Goal: Task Accomplishment & Management: Use online tool/utility

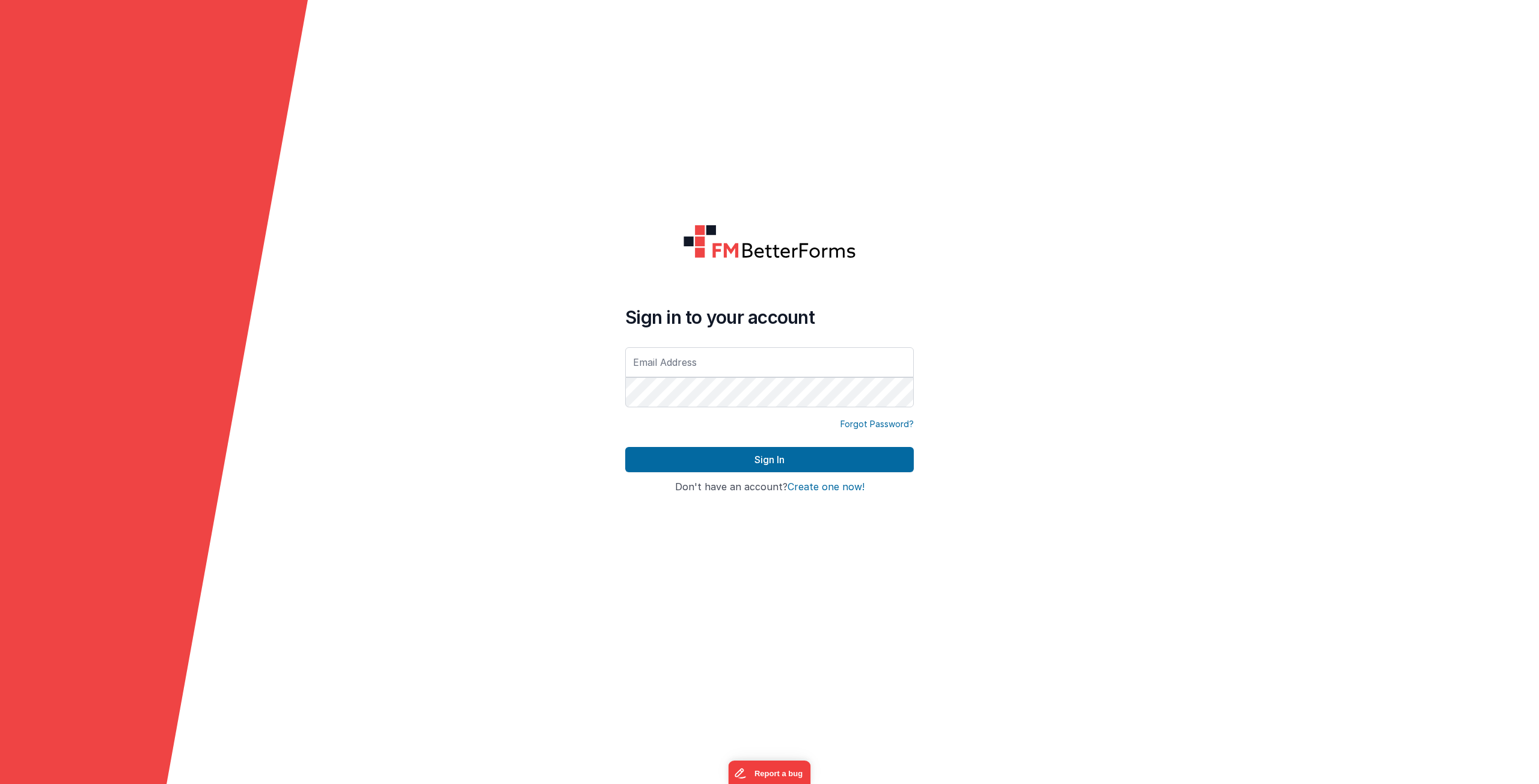
click at [714, 367] on input "text" at bounding box center [770, 363] width 288 height 30
type input "[EMAIL_ADDRESS][DOMAIN_NAME]"
click at [802, 451] on button "Sign In" at bounding box center [770, 459] width 288 height 25
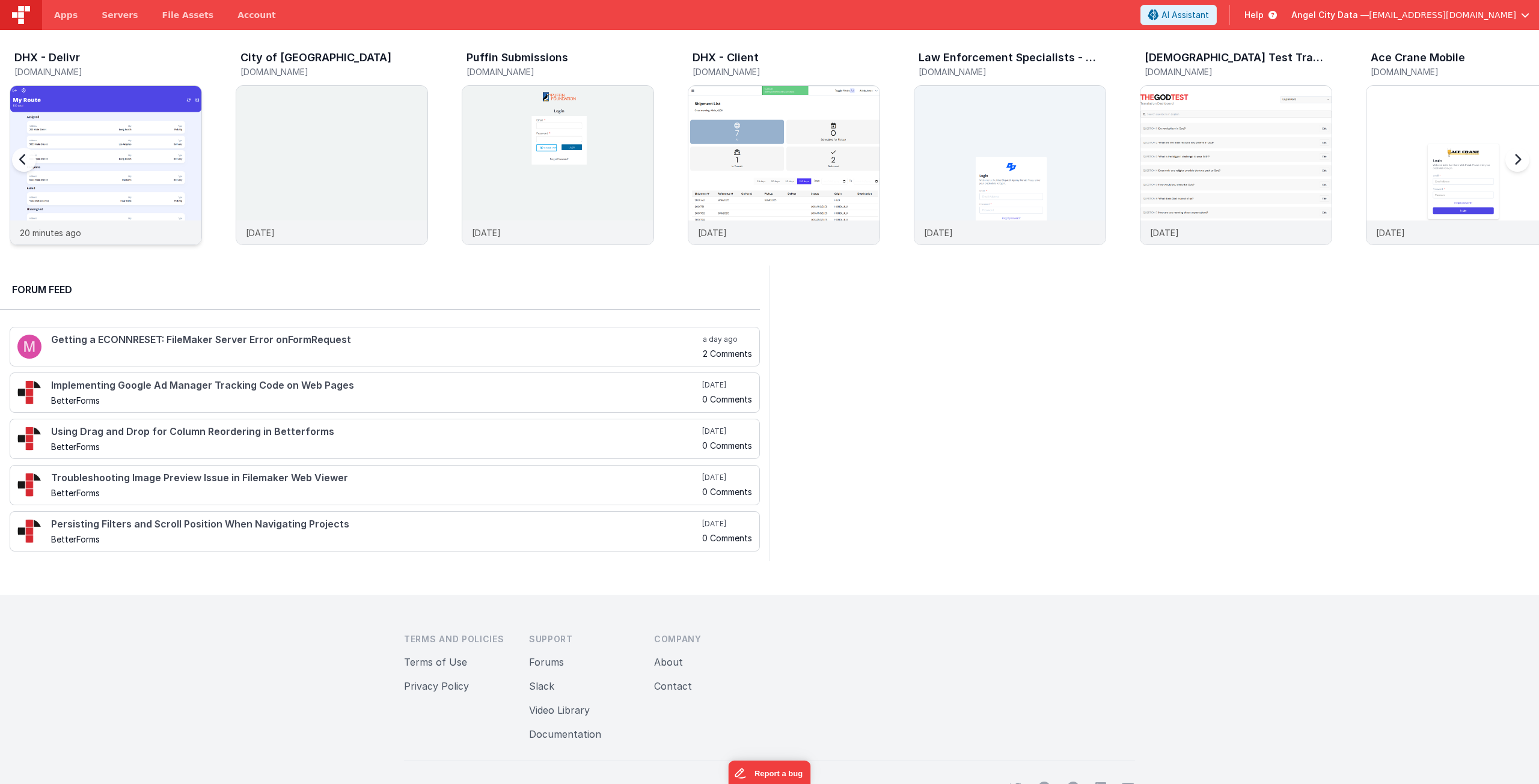
click at [146, 195] on img at bounding box center [105, 181] width 191 height 191
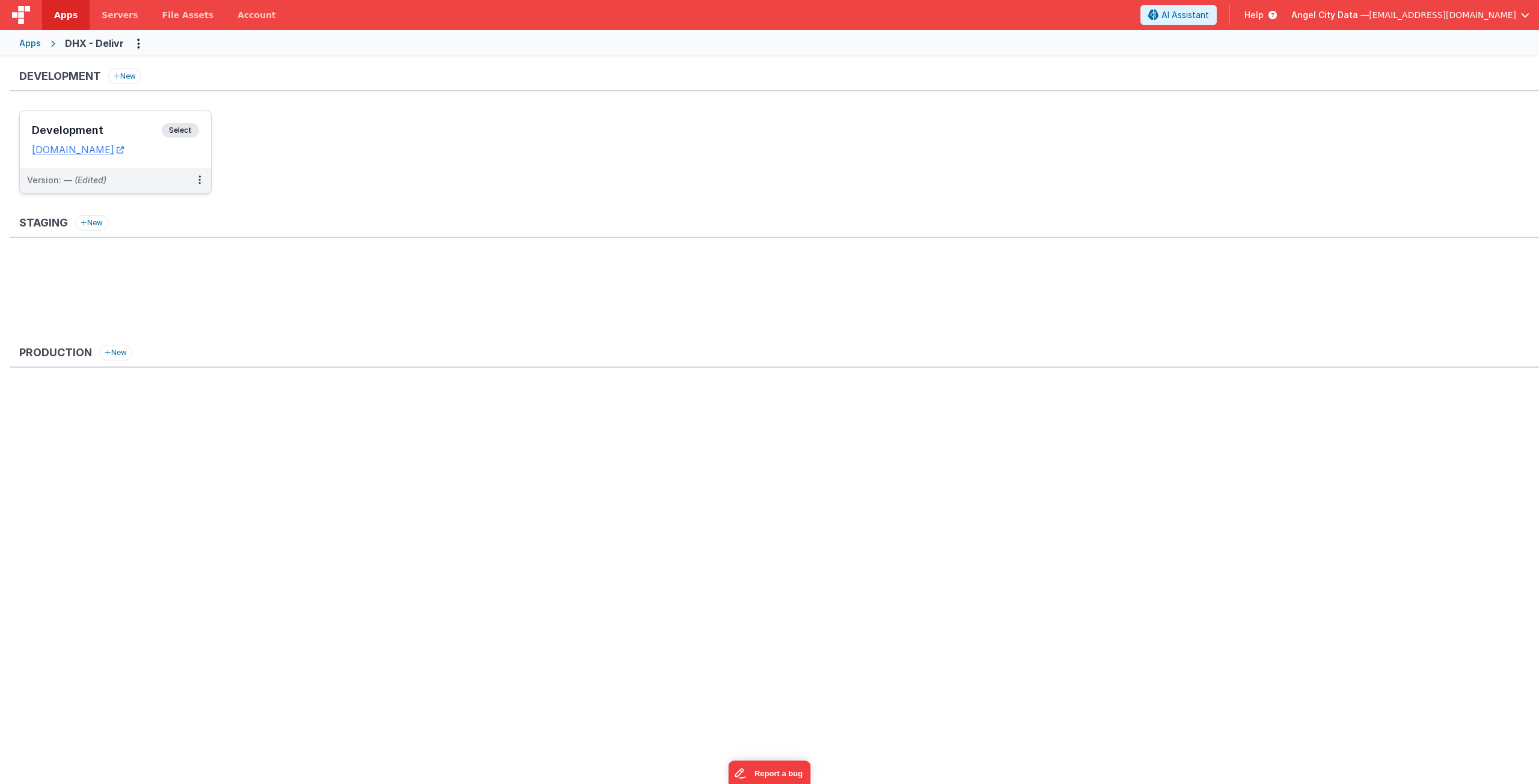
click at [185, 122] on div "Development Select URLs [DOMAIN_NAME]" at bounding box center [115, 139] width 191 height 56
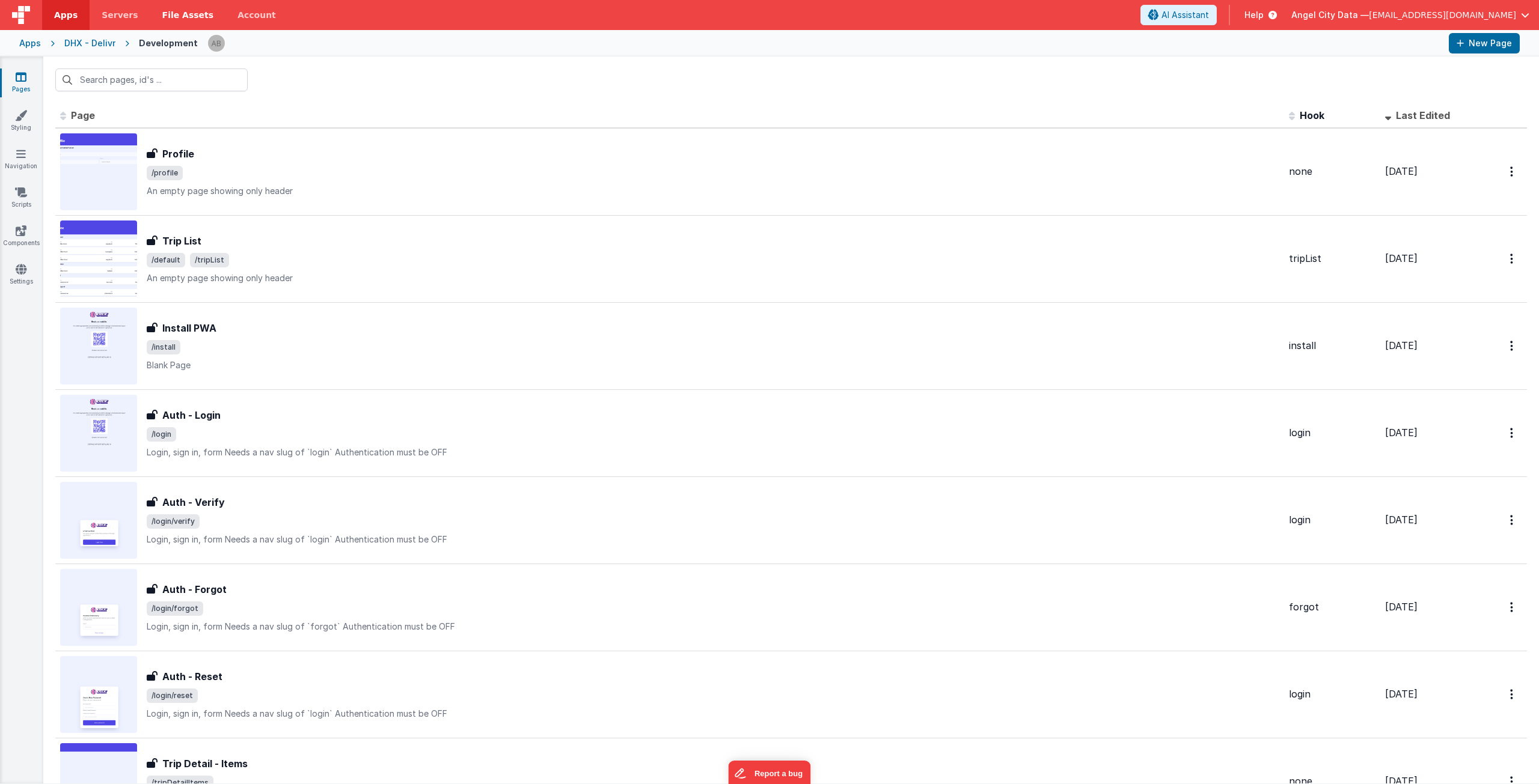
click at [176, 19] on span "File Assets" at bounding box center [188, 15] width 51 height 12
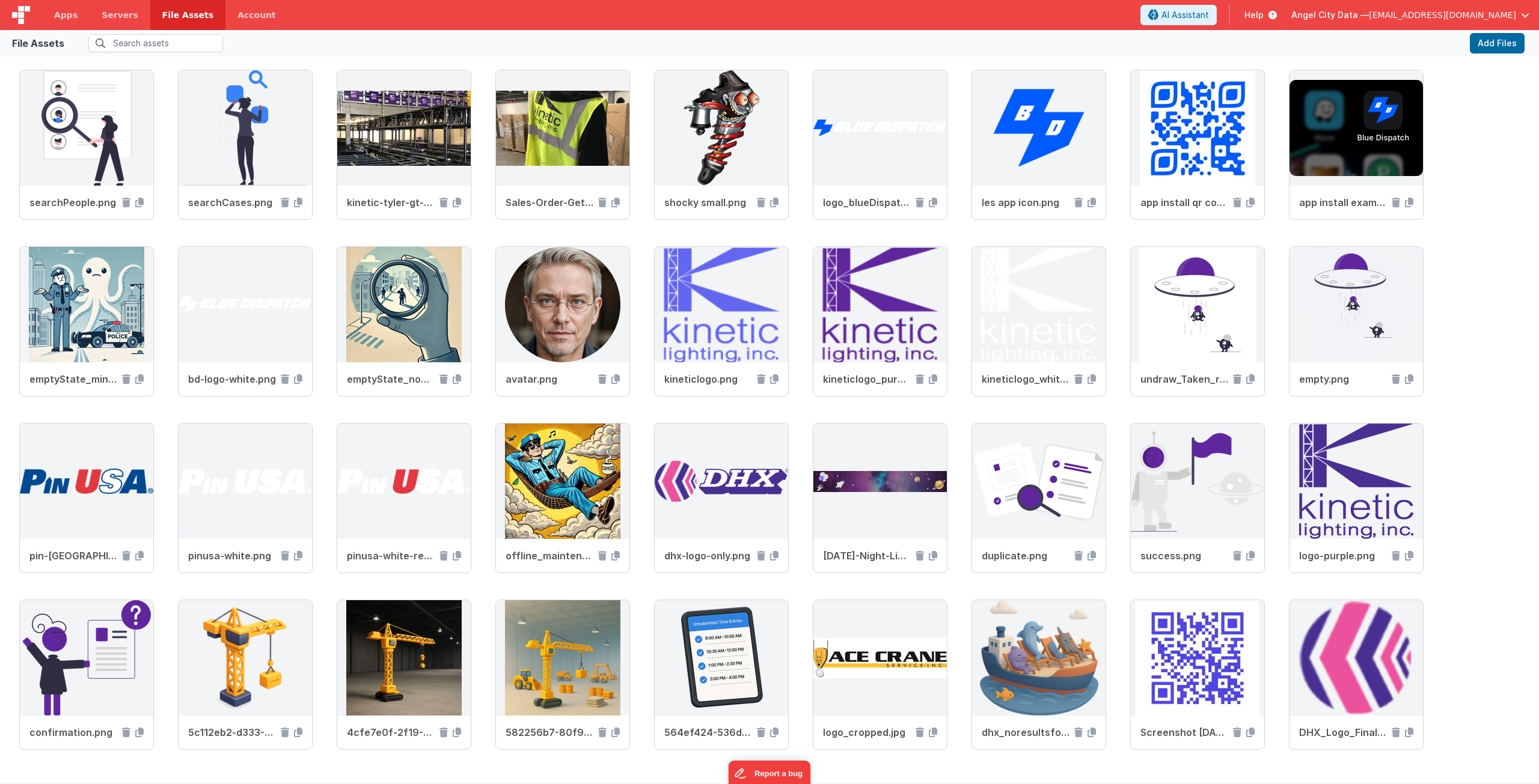
scroll to position [782, 0]
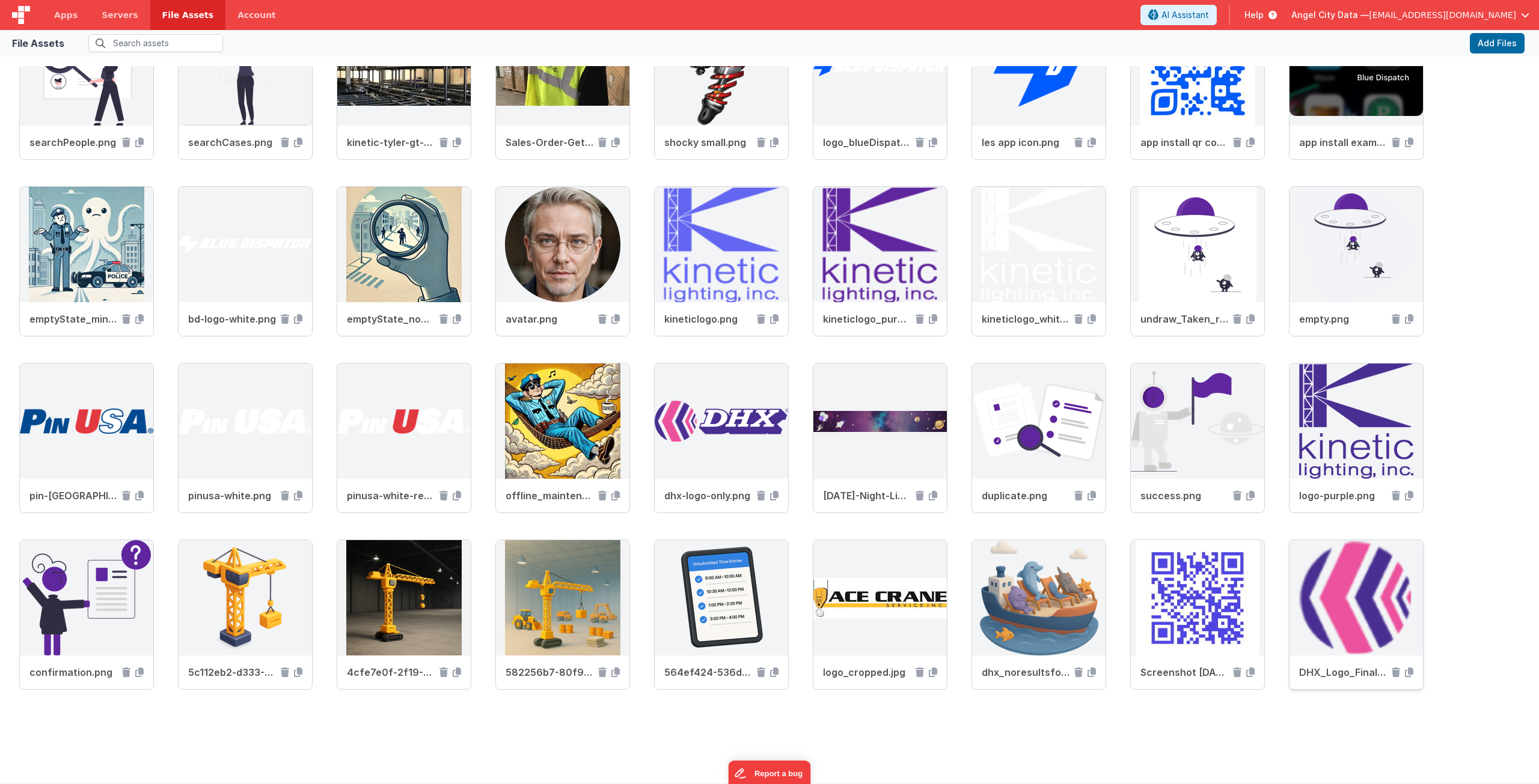
click at [1348, 605] on img at bounding box center [1356, 598] width 133 height 115
click at [1411, 671] on icon at bounding box center [1410, 673] width 8 height 10
click at [1411, 675] on icon at bounding box center [1410, 673] width 8 height 10
click at [1487, 40] on button "Add Files" at bounding box center [1498, 43] width 55 height 21
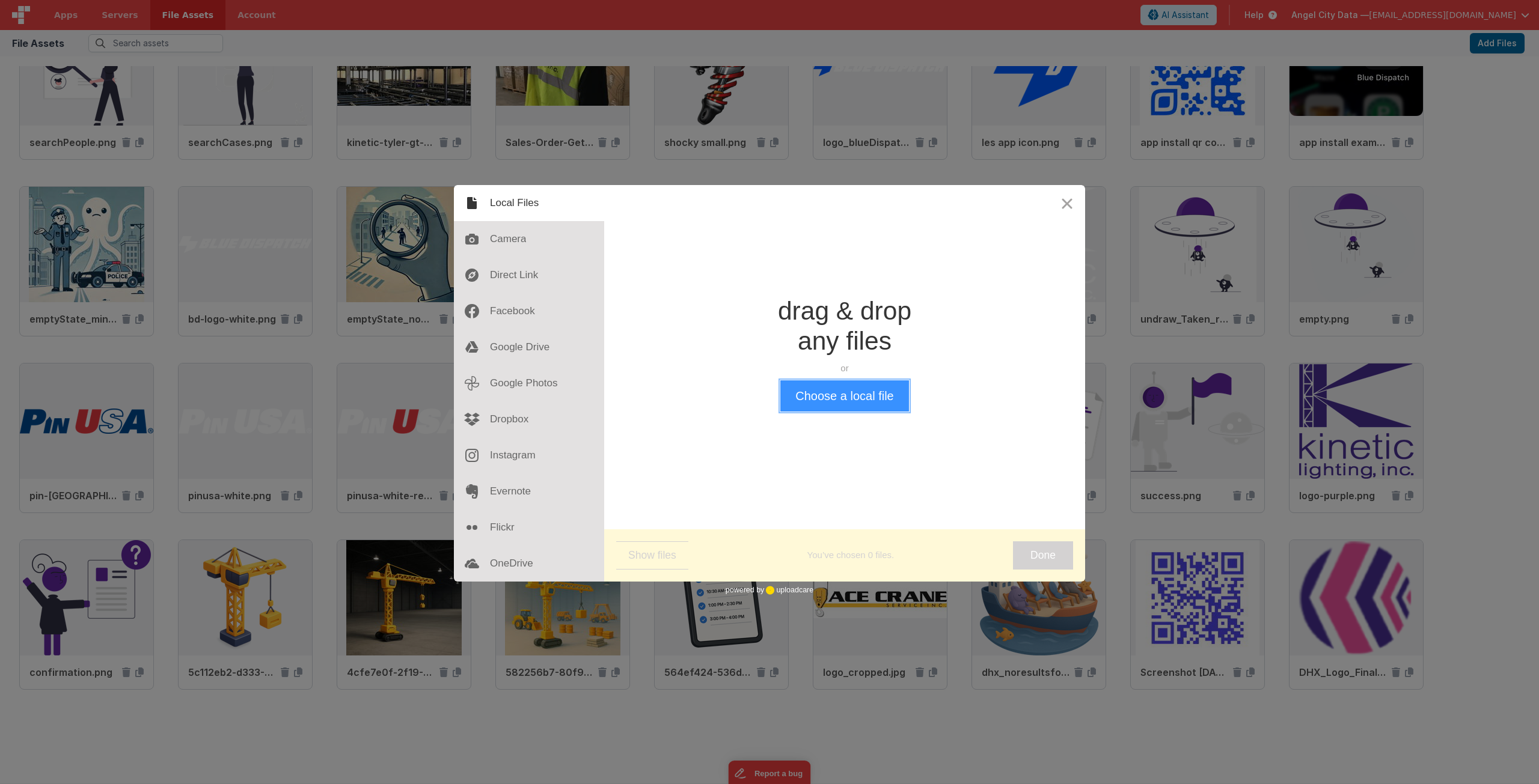
click at [822, 396] on button "Choose a local file" at bounding box center [844, 397] width 128 height 31
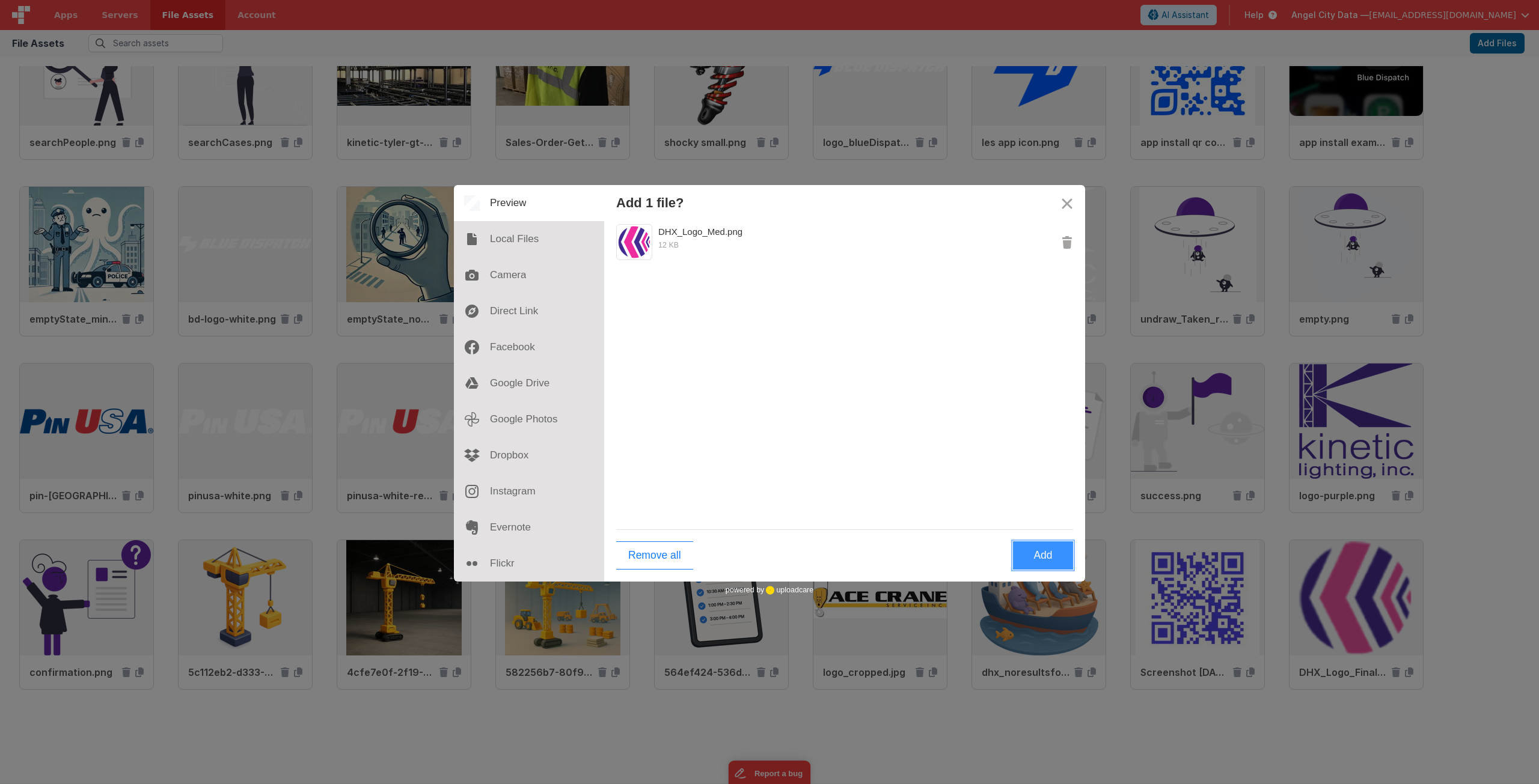
click at [1054, 552] on button "Add" at bounding box center [1043, 556] width 60 height 28
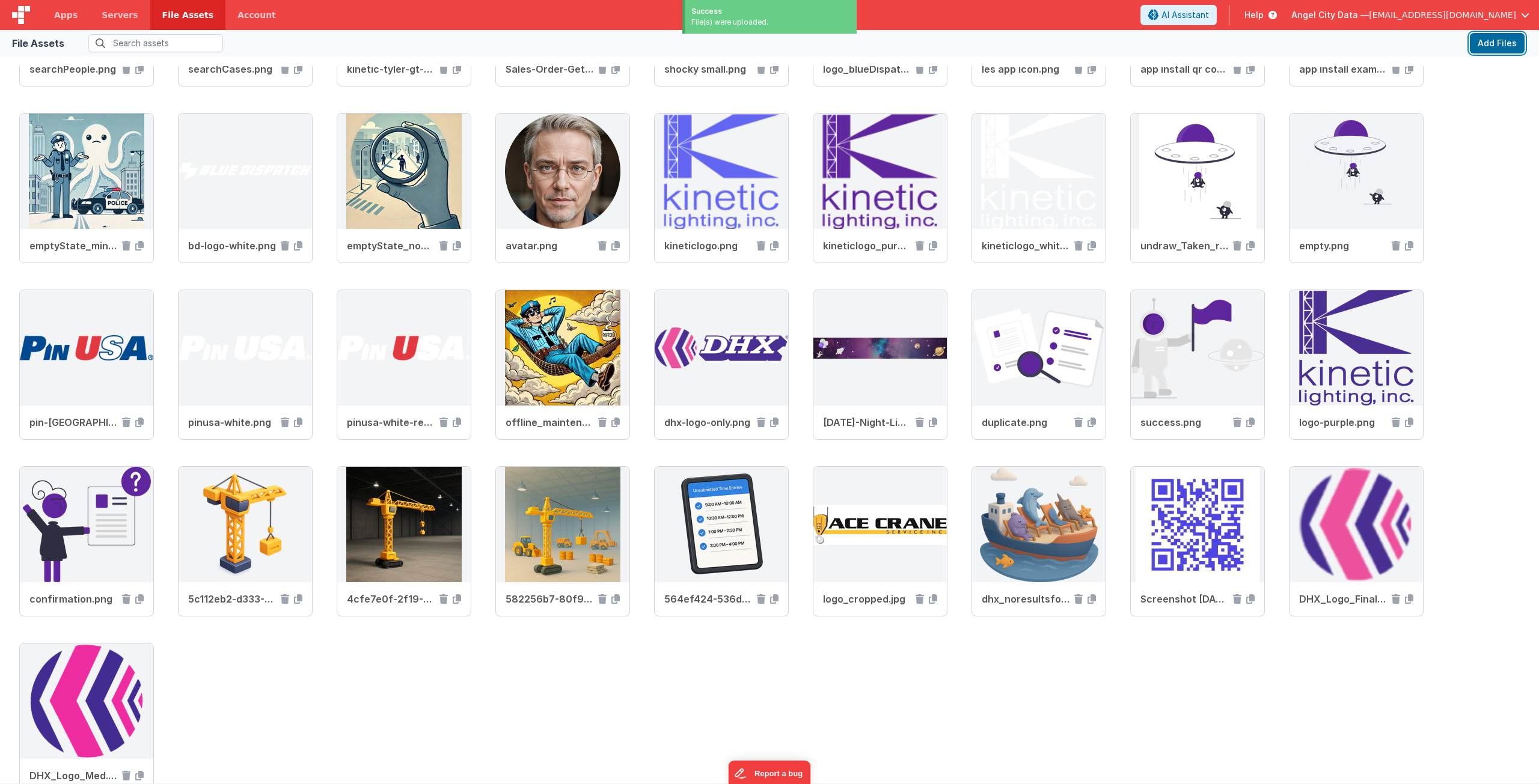
scroll to position [902, 0]
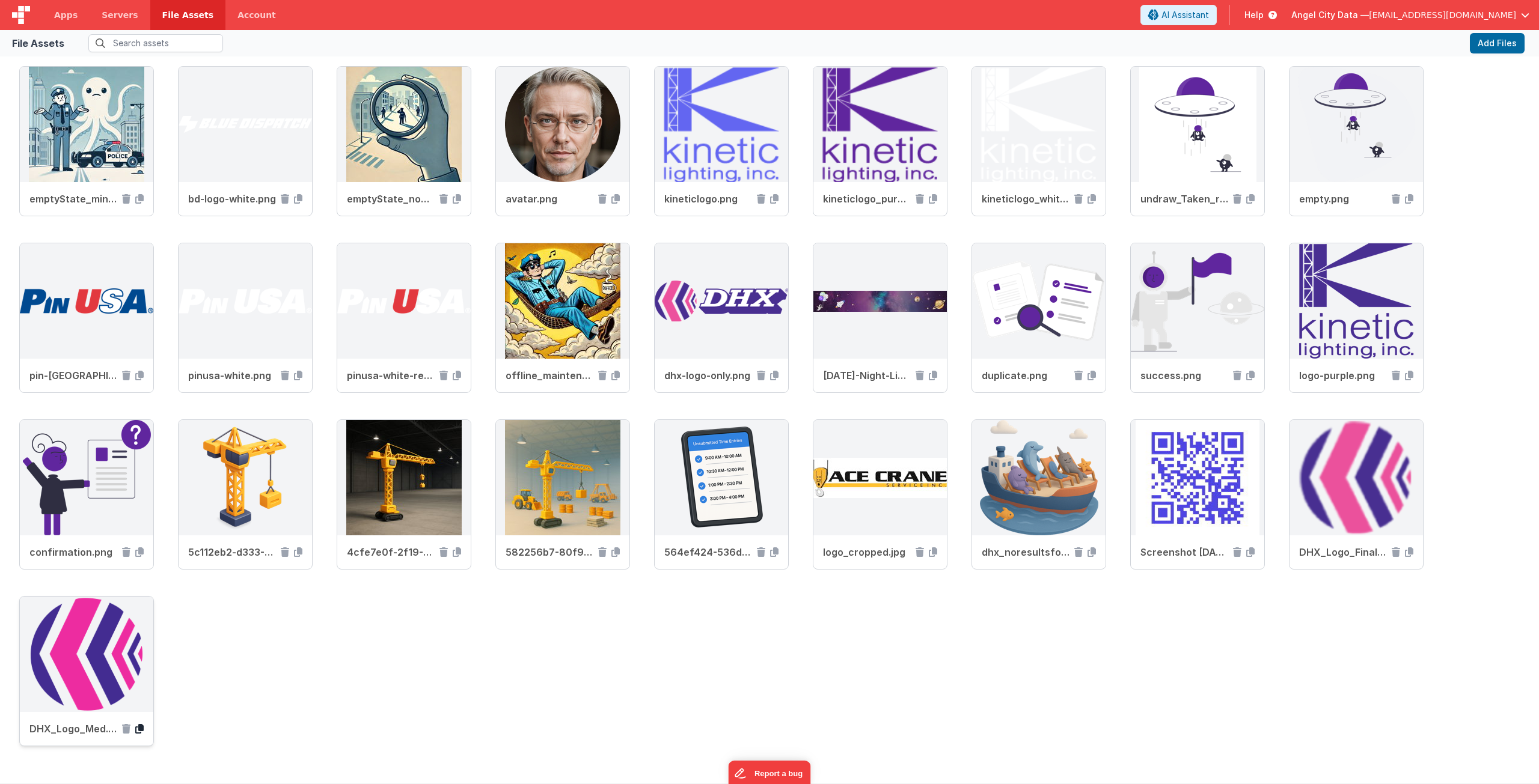
click at [143, 729] on icon at bounding box center [139, 729] width 8 height 10
click at [1410, 551] on icon at bounding box center [1410, 552] width 8 height 10
click at [70, 18] on span "Apps" at bounding box center [65, 15] width 23 height 12
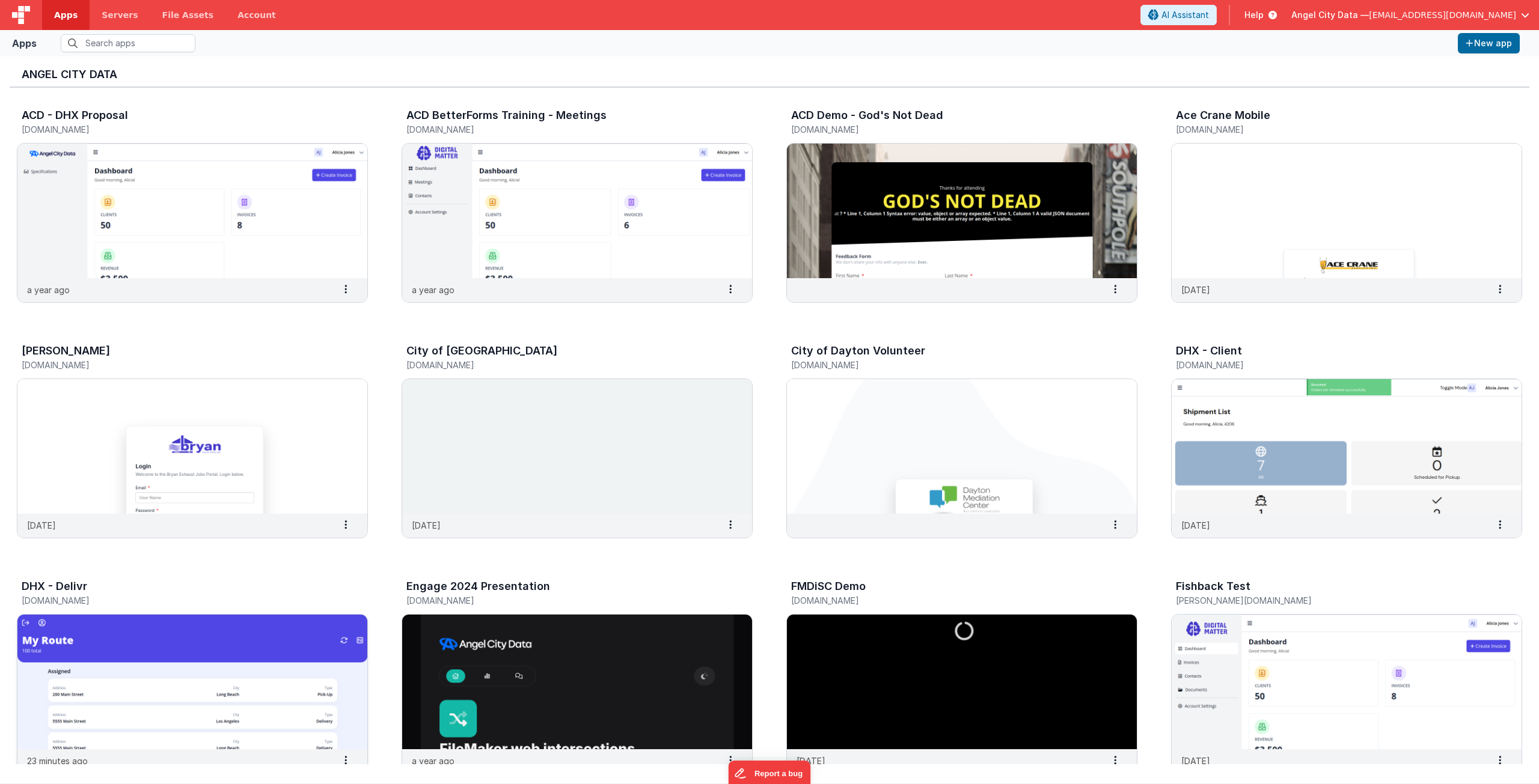
click at [244, 643] on img at bounding box center [192, 682] width 350 height 135
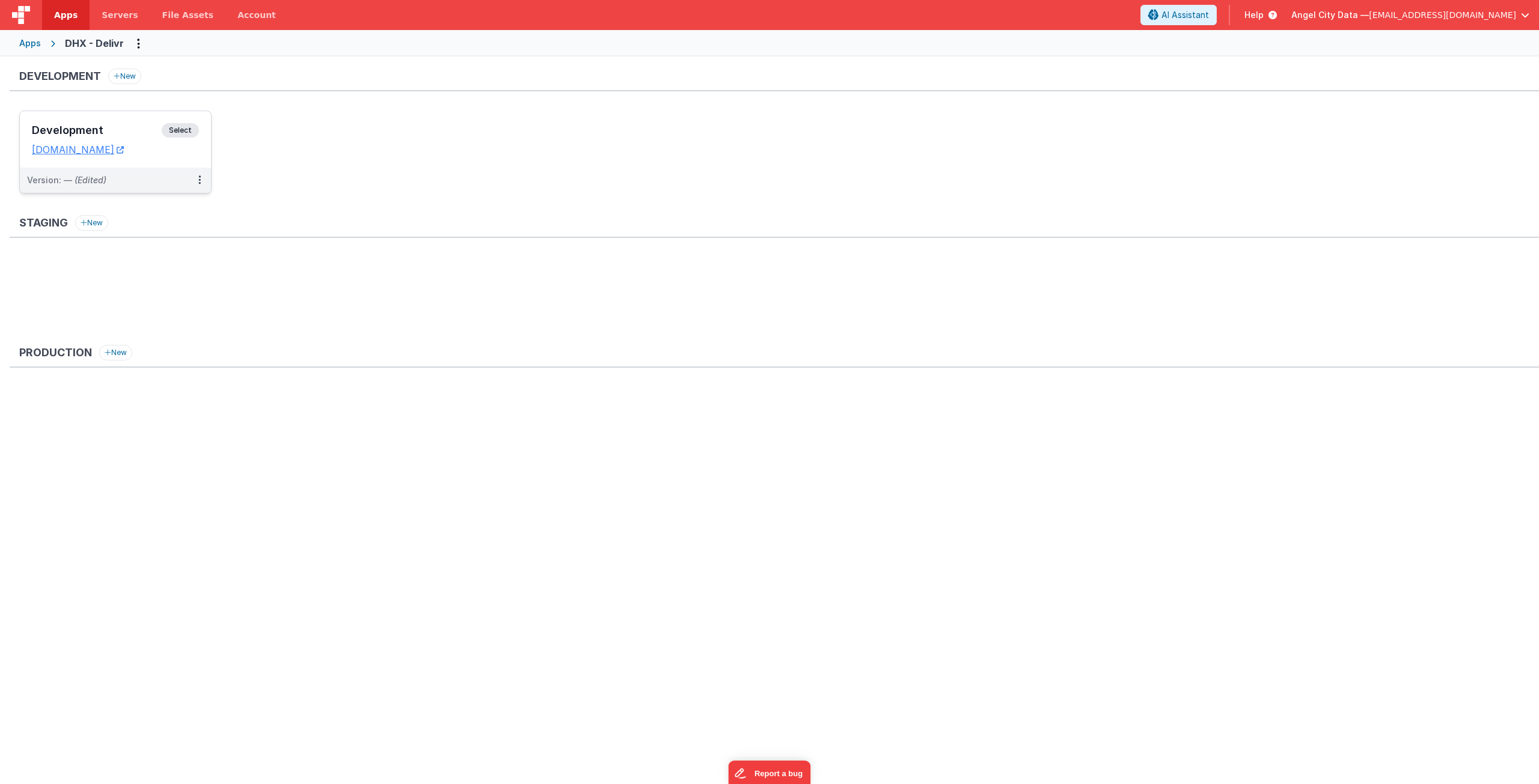
click at [195, 123] on div "Development Select" at bounding box center [115, 133] width 167 height 21
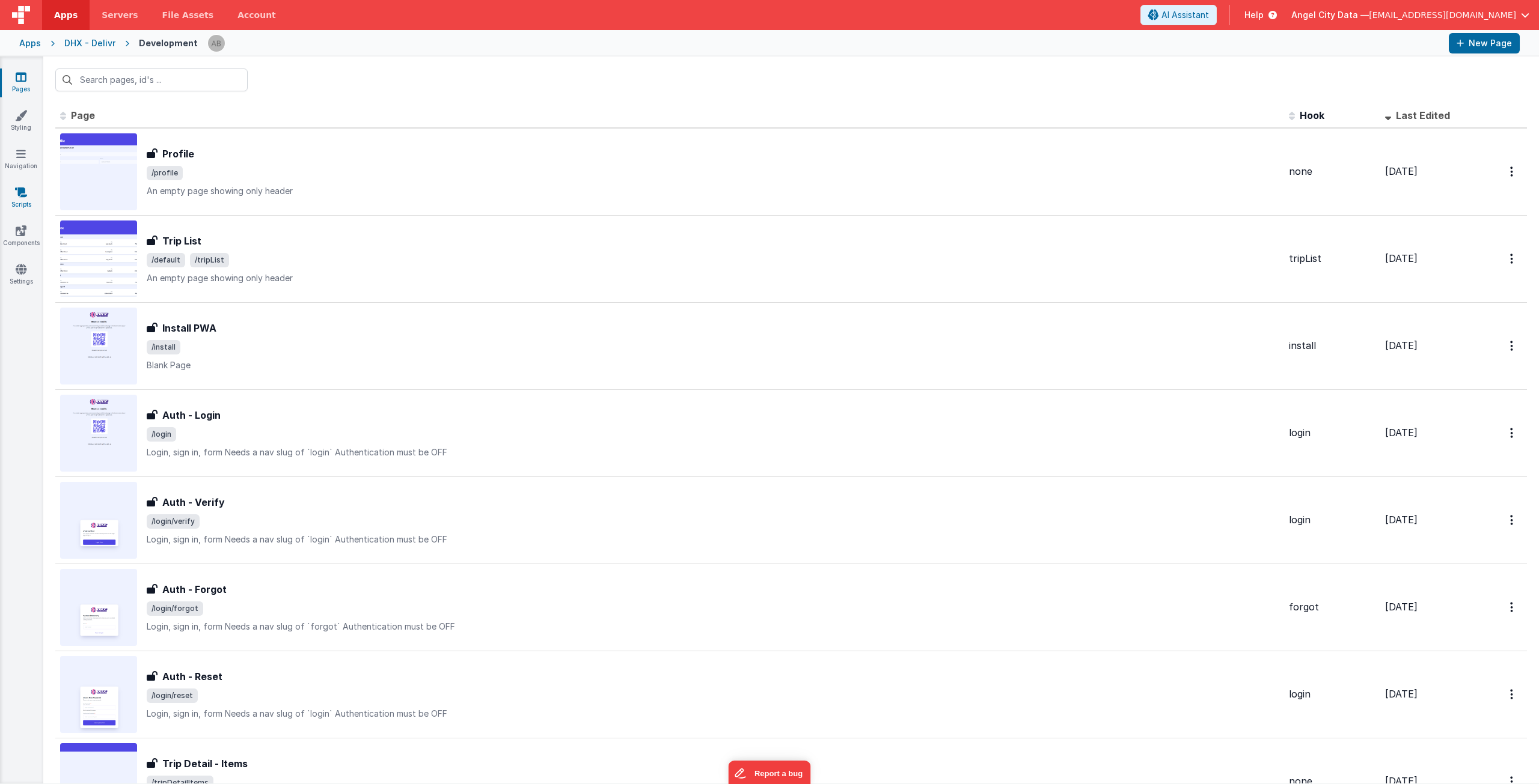
click at [20, 194] on icon at bounding box center [21, 192] width 12 height 12
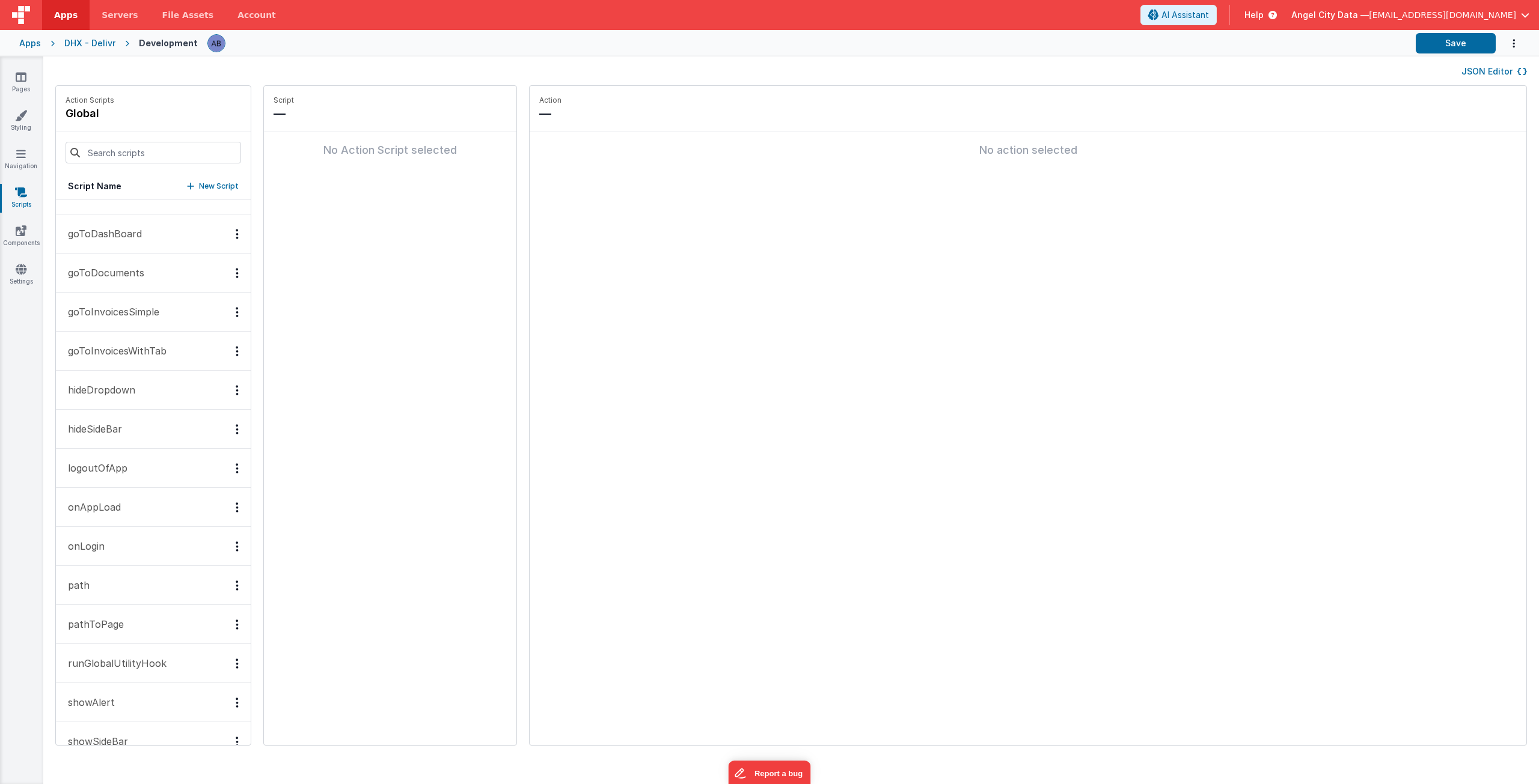
scroll to position [301, 0]
click at [138, 299] on button "onAppLoad" at bounding box center [153, 310] width 195 height 39
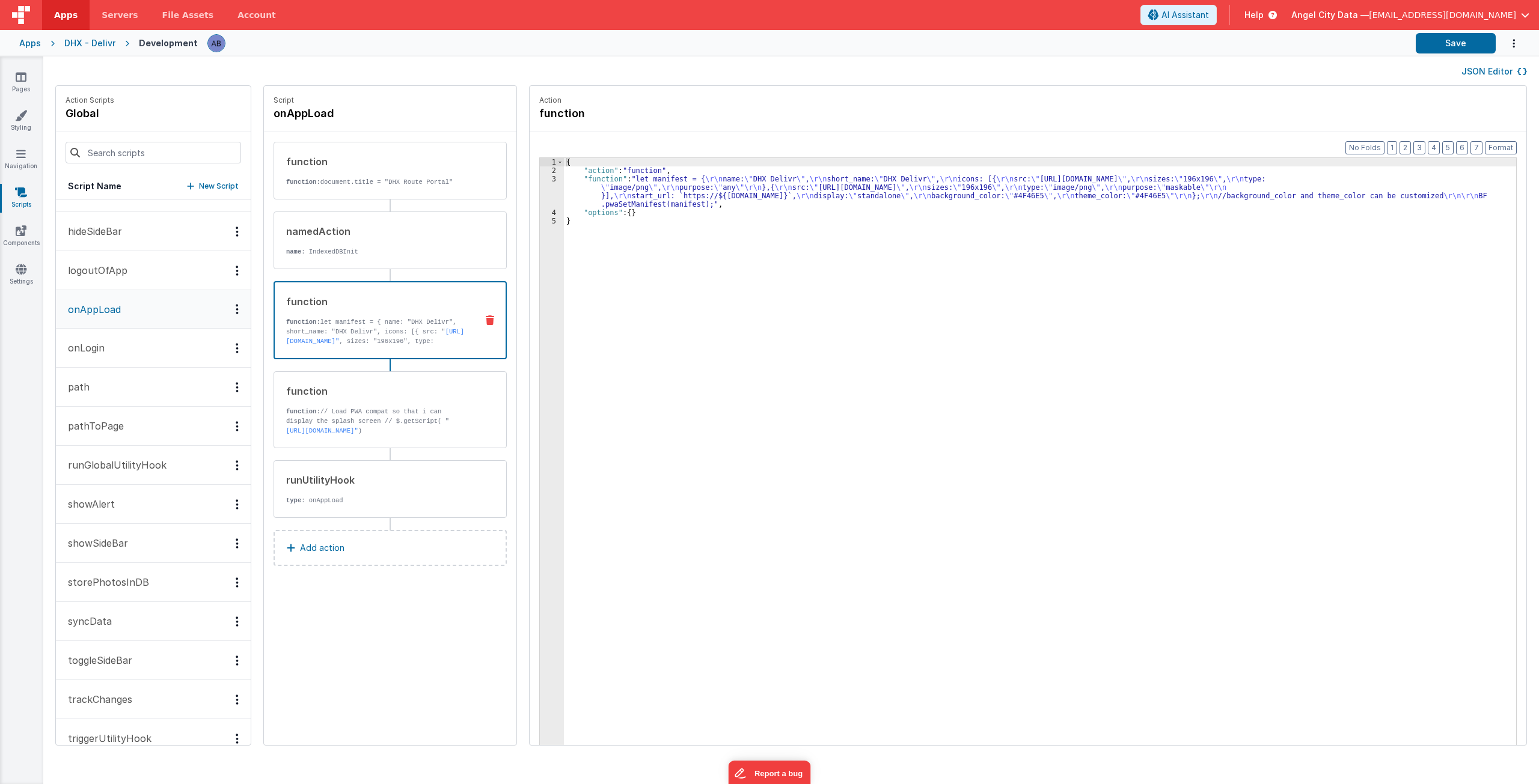
click at [377, 317] on div "function function: let manifest = { name: "DHX Delivr", short_name: "DHX Delivr…" at bounding box center [371, 320] width 192 height 51
click at [632, 200] on div "{ "action" : "function" , "function" : "let manifest = { \r\n name: \" DHX Deli…" at bounding box center [1046, 479] width 964 height 642
click at [540, 201] on div "3" at bounding box center [552, 191] width 24 height 34
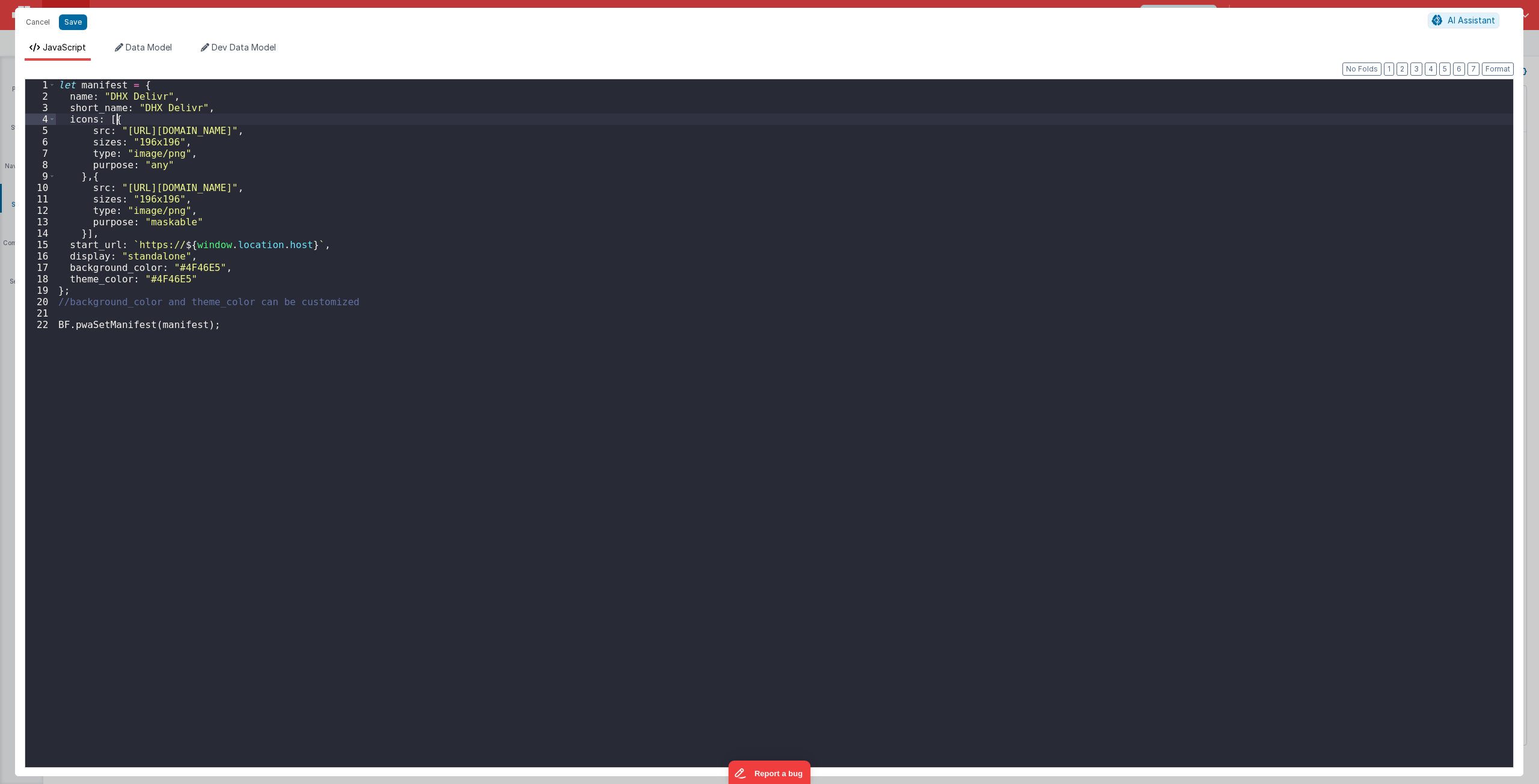
click at [571, 119] on div "let manifest = { name : "DHX Delivr" , short_name : "DHX Delivr" , icons : [{ s…" at bounding box center [785, 440] width 1458 height 722
click at [41, 23] on button "Cancel" at bounding box center [38, 22] width 36 height 17
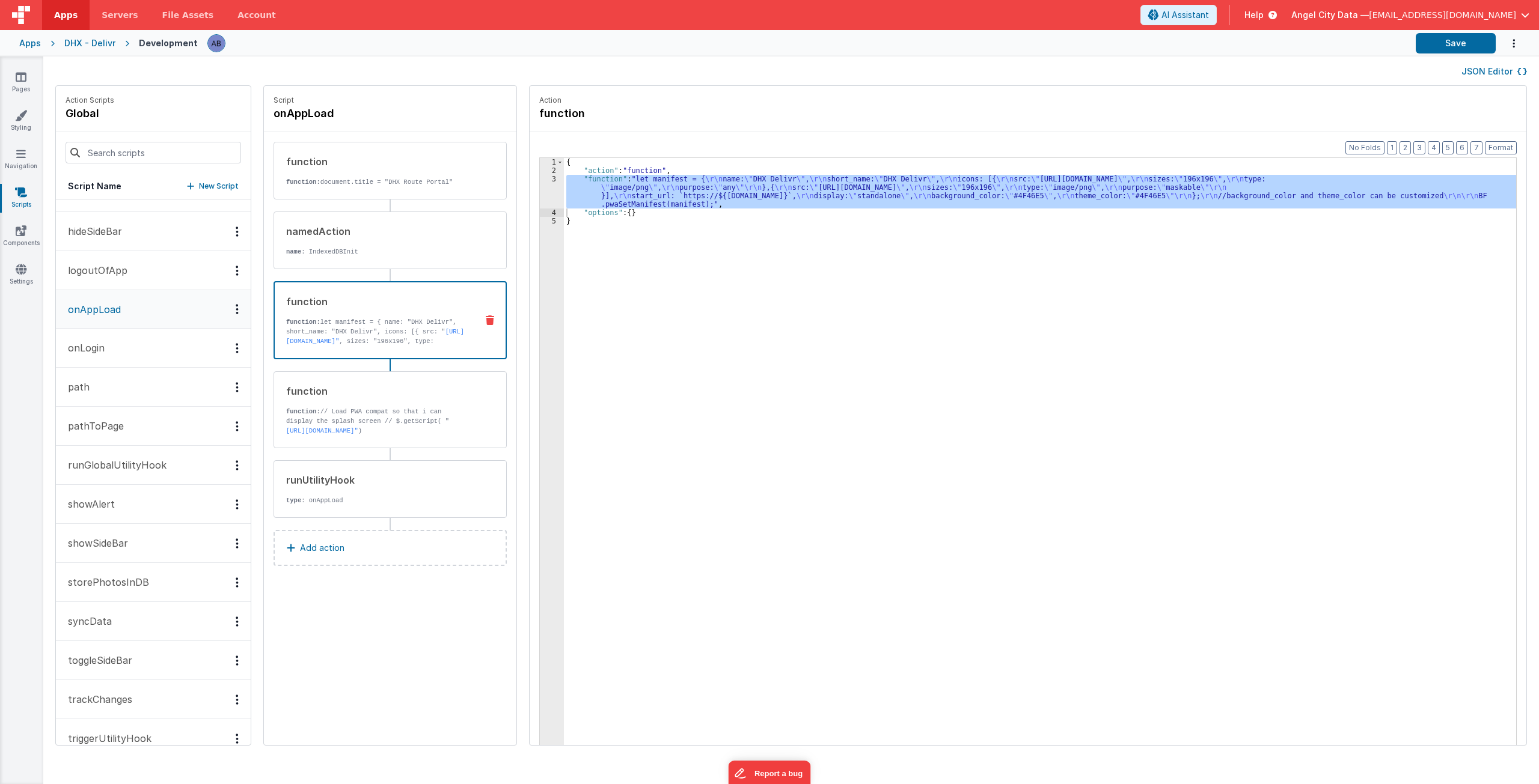
click at [38, 42] on div "Apps" at bounding box center [30, 43] width 22 height 12
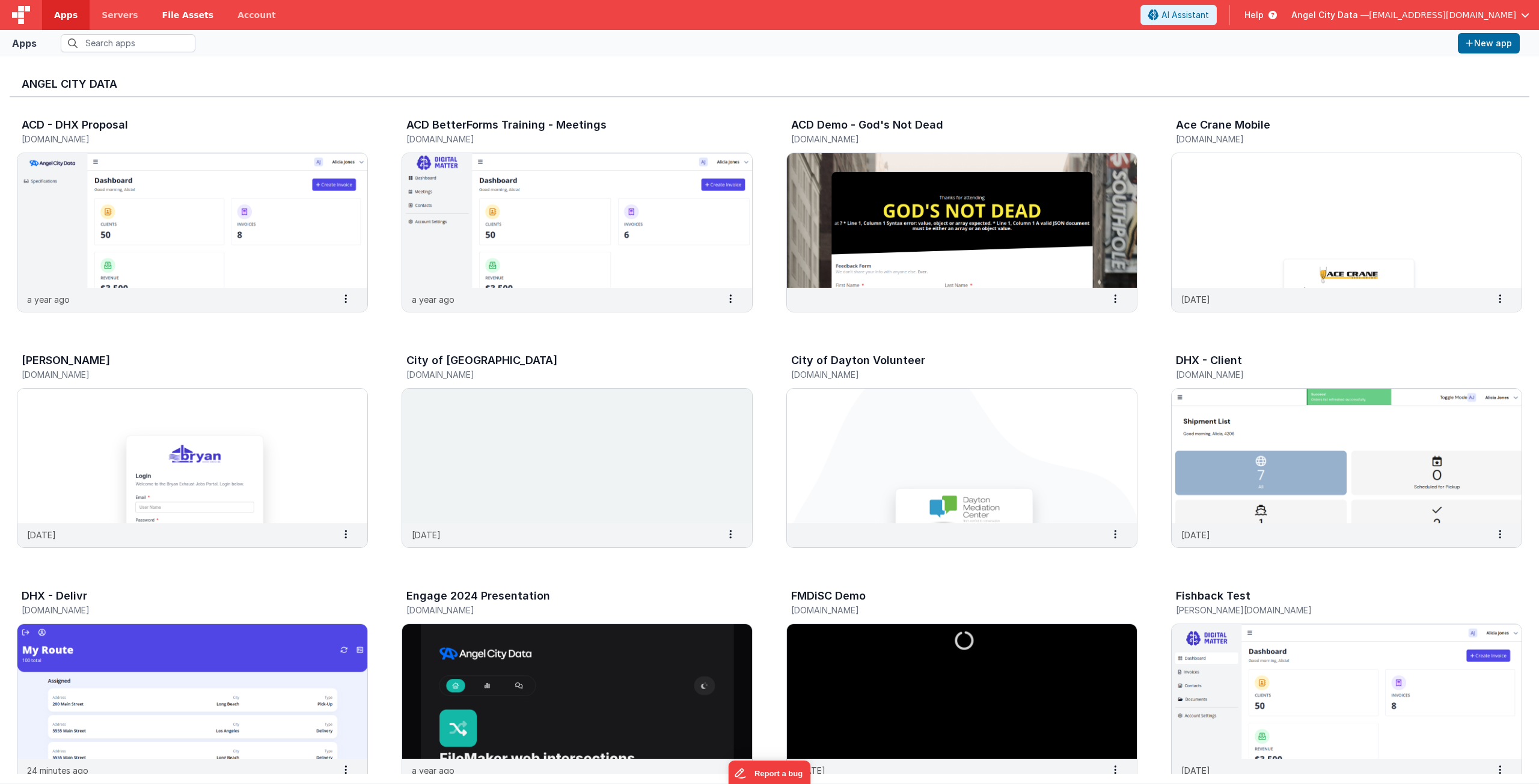
click at [166, 10] on span "File Assets" at bounding box center [188, 15] width 51 height 12
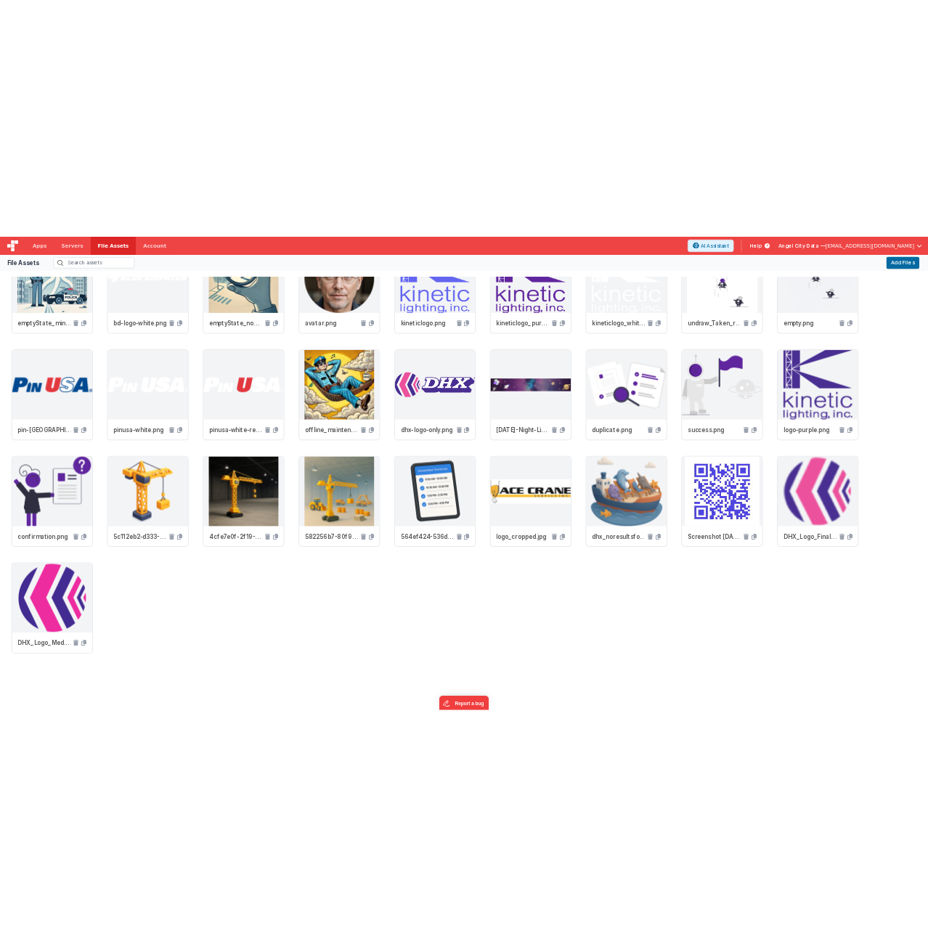
scroll to position [1159, 0]
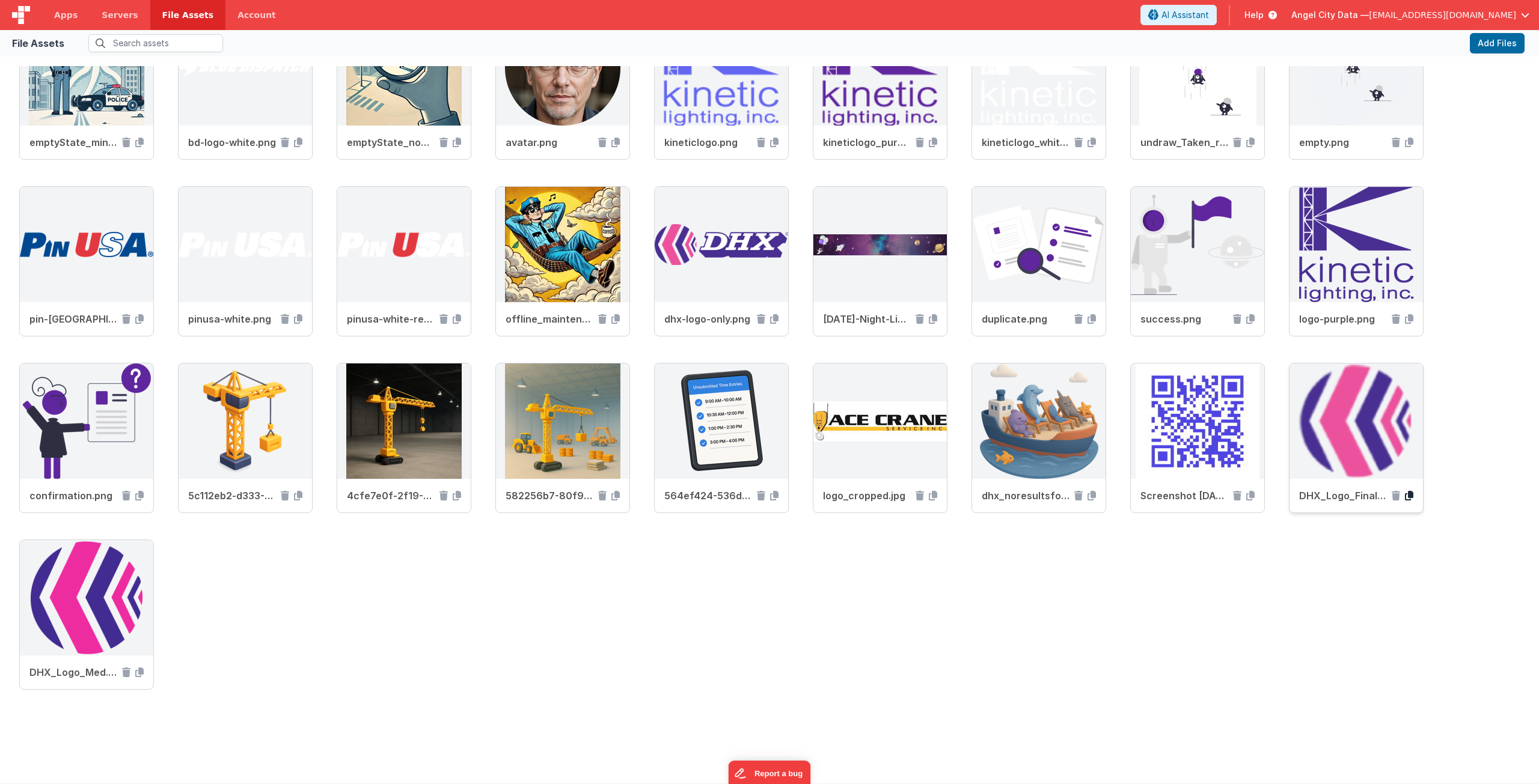
click at [1412, 493] on icon at bounding box center [1410, 496] width 8 height 10
drag, startPoint x: 140, startPoint y: 671, endPoint x: 194, endPoint y: 547, distance: 135.2
click at [140, 671] on icon at bounding box center [139, 673] width 8 height 10
click at [63, 16] on span "Apps" at bounding box center [65, 15] width 23 height 12
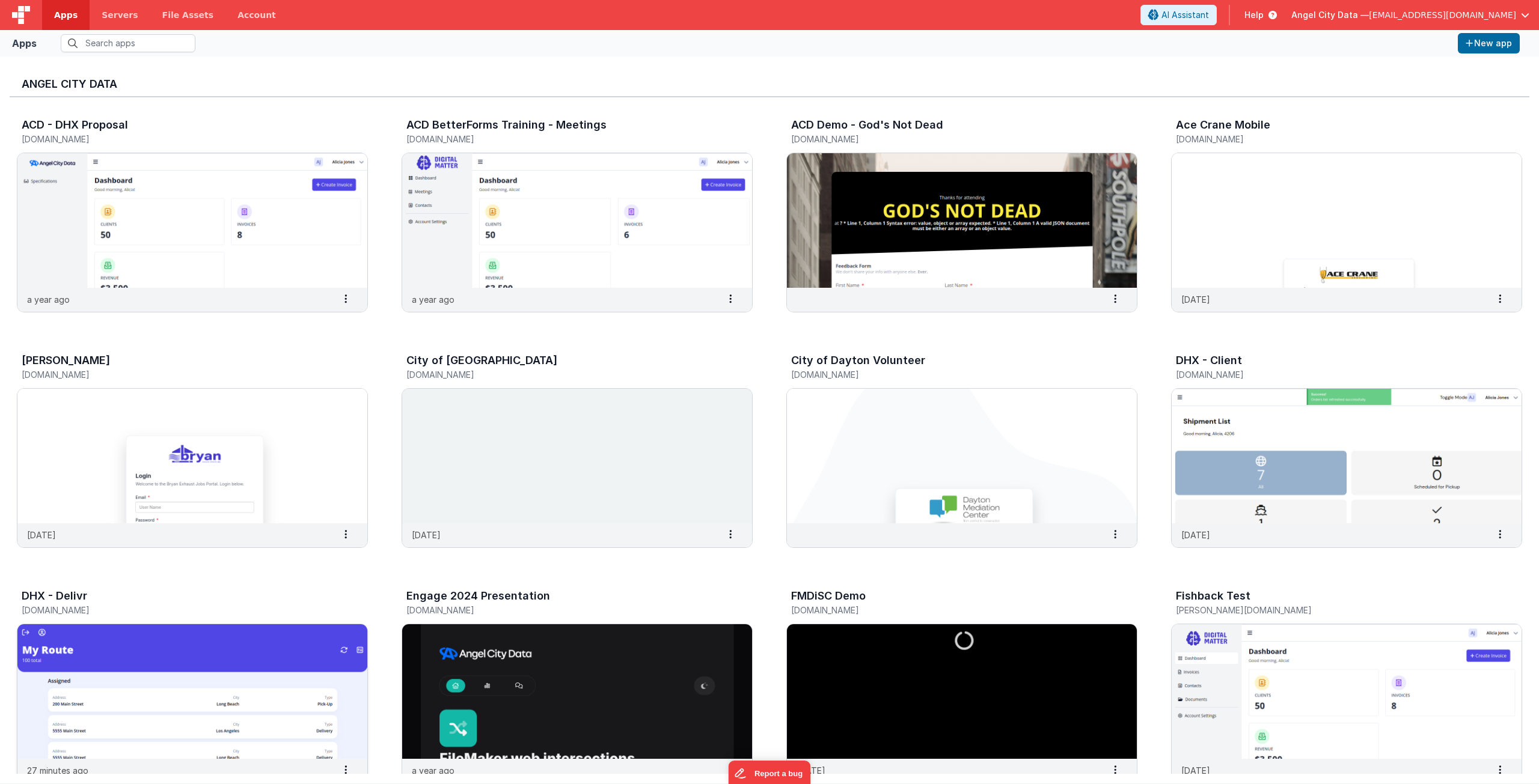
click at [302, 657] on img at bounding box center [192, 691] width 350 height 135
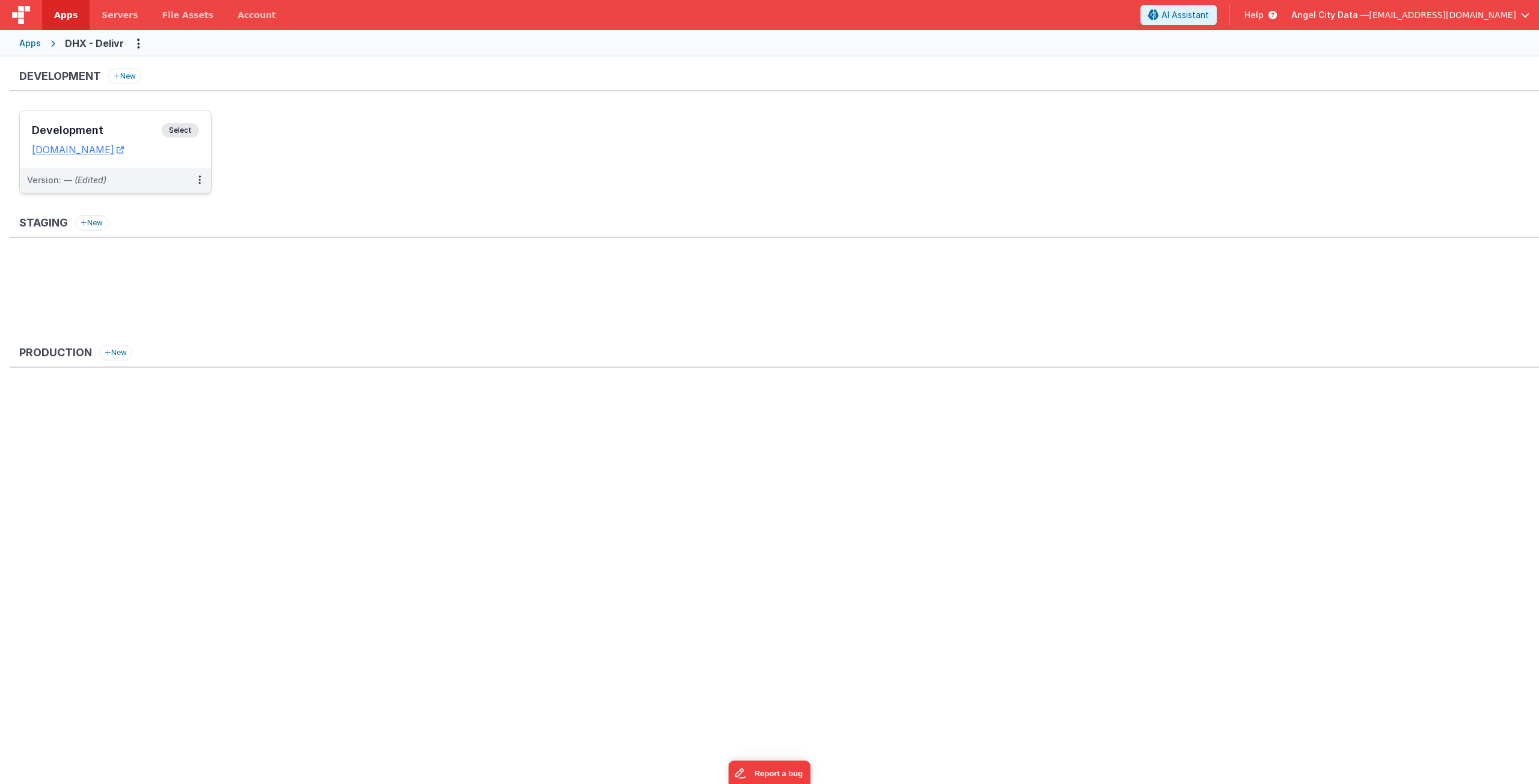
click at [203, 117] on div "Development Select URLs dhxdelivr.clientportal.cloud" at bounding box center [115, 139] width 191 height 56
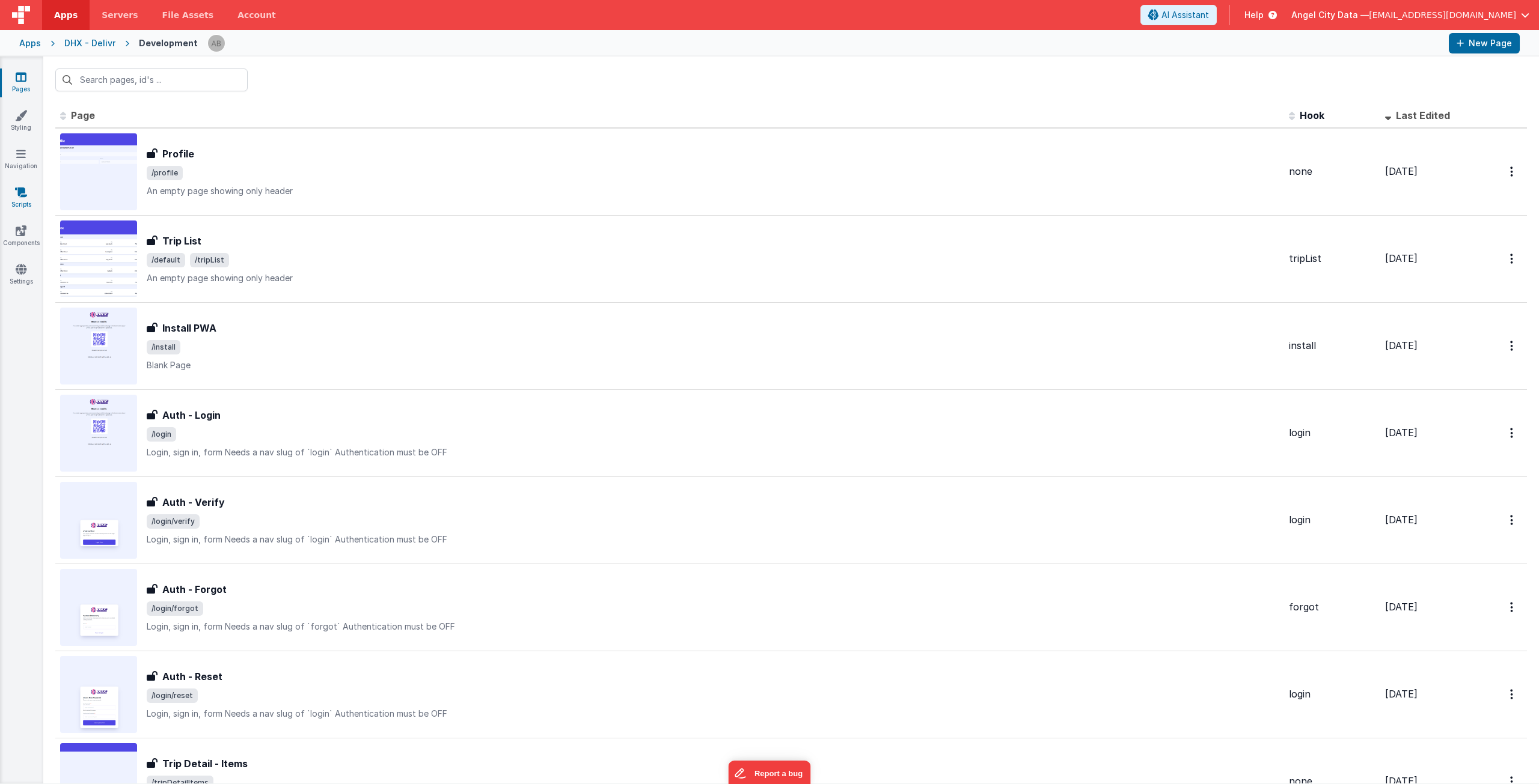
click at [30, 200] on link "Scripts" at bounding box center [21, 198] width 43 height 24
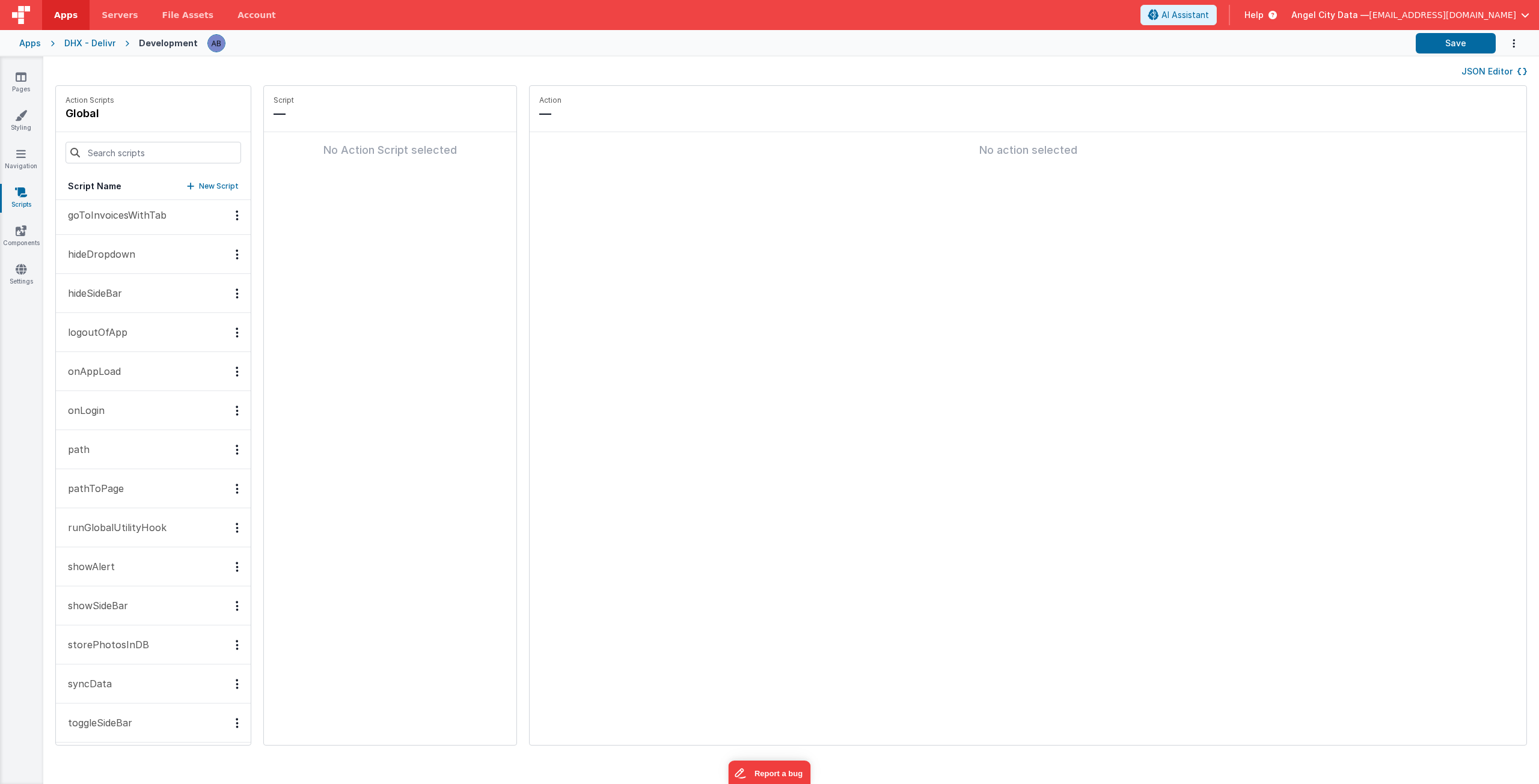
scroll to position [240, 0]
click at [107, 376] on p "onAppLoad" at bounding box center [90, 369] width 60 height 14
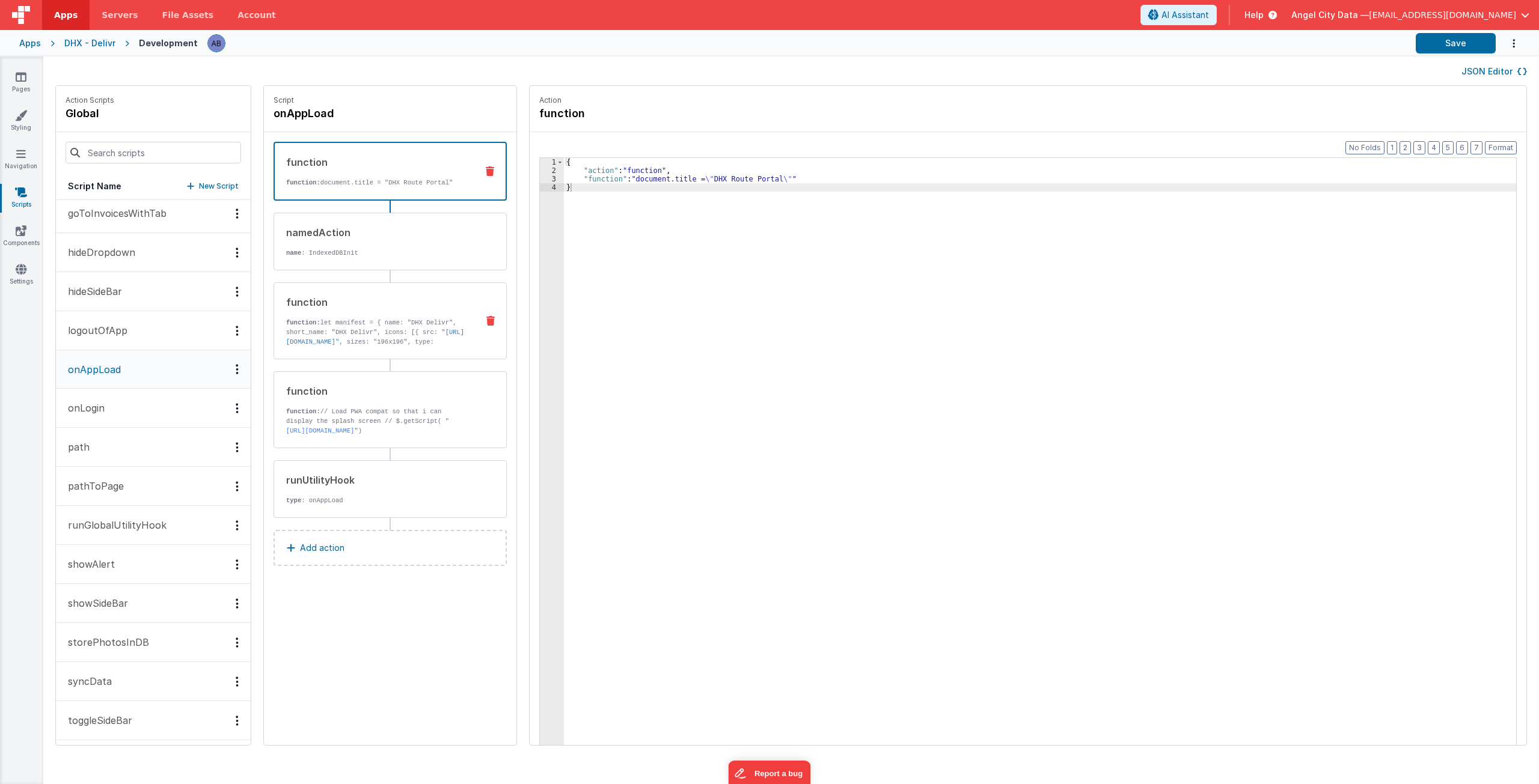
click at [387, 339] on link "https://5t61ut5p19.ucarecd.net/7a54e76d-b7be-4ec2-ad33-6d6e59f90f18/"" at bounding box center [375, 337] width 178 height 17
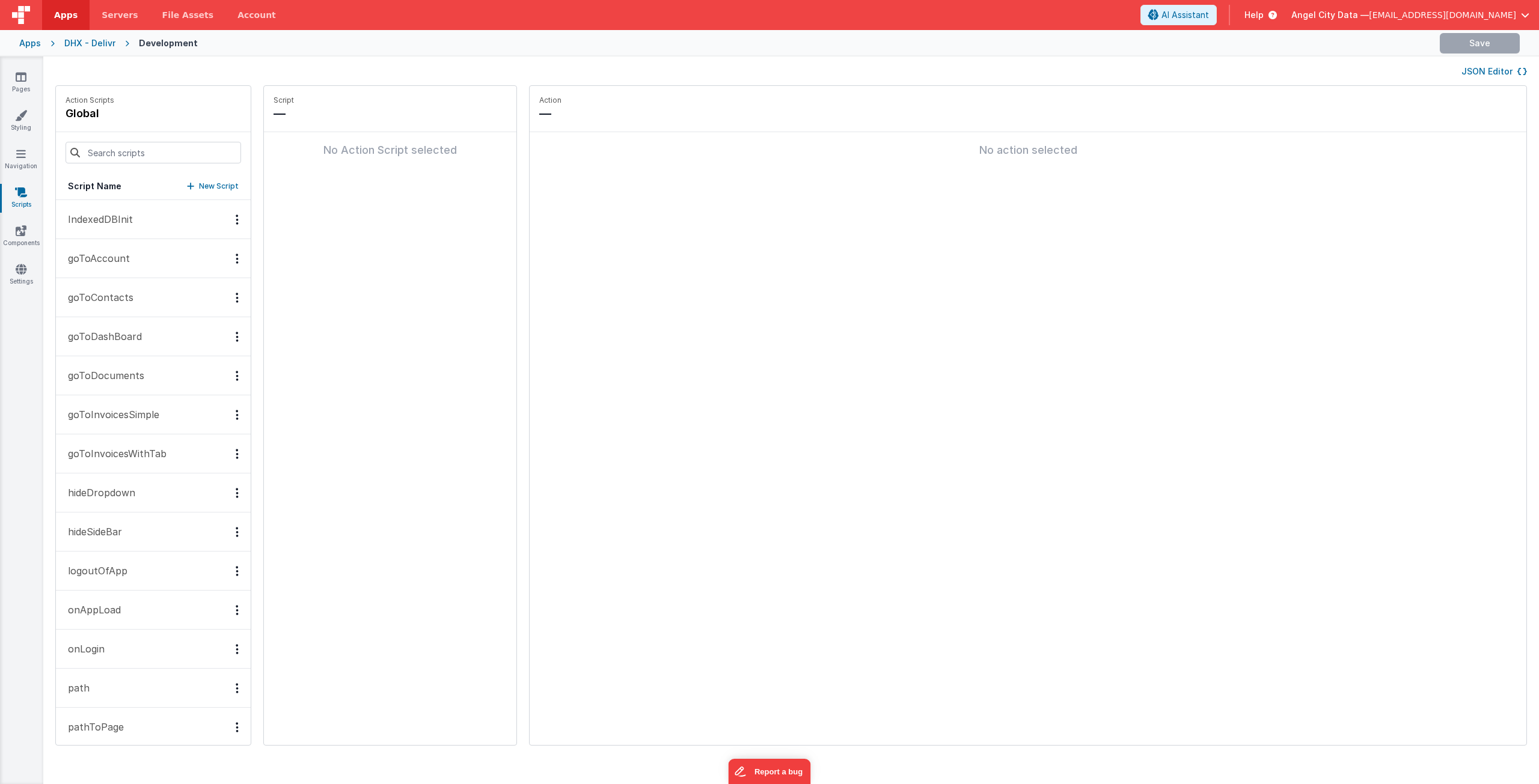
click at [98, 599] on button "onAppLoad" at bounding box center [153, 610] width 195 height 39
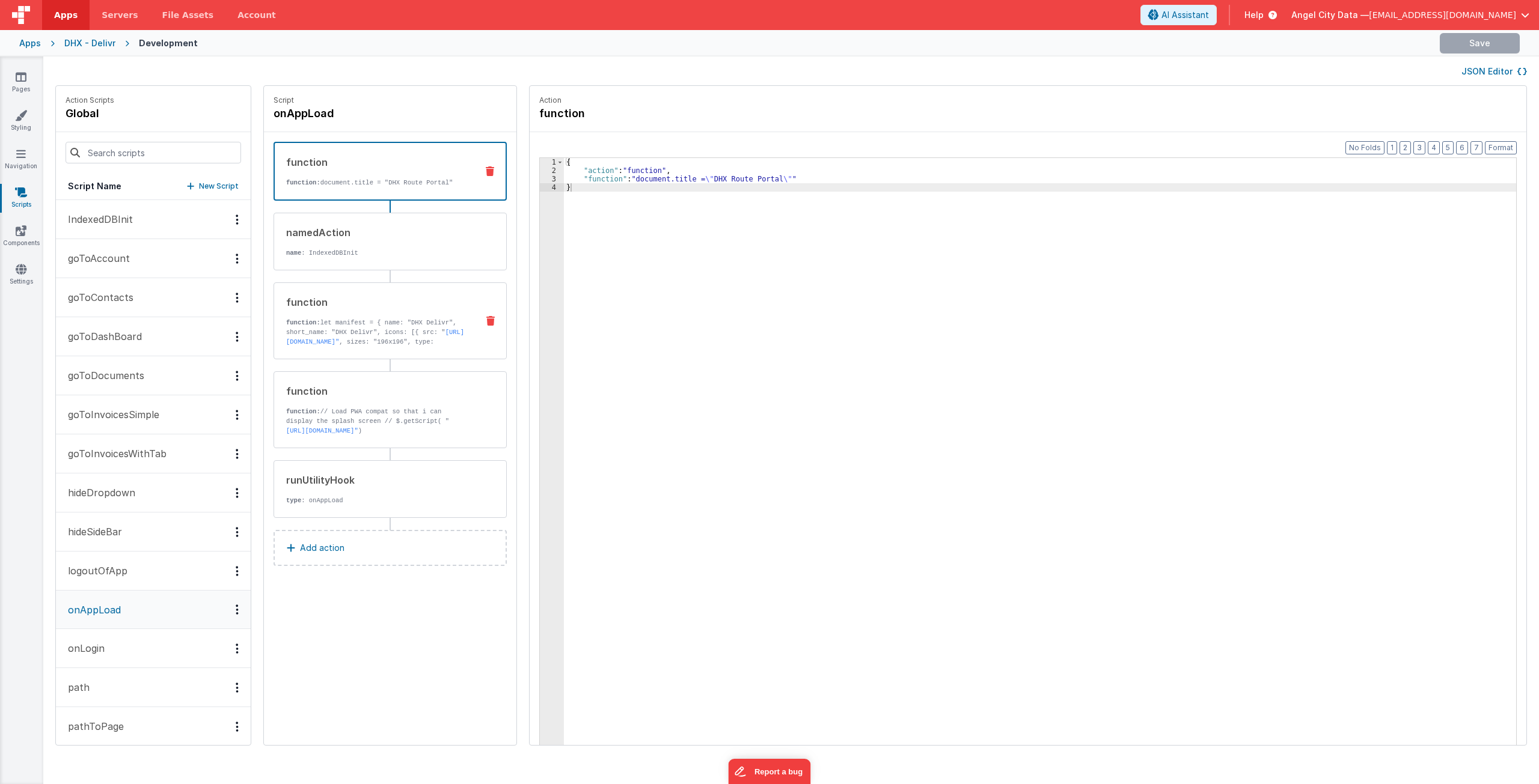
click at [332, 323] on p "function: let manifest = { name: "DHX Delivr", short_name: "DHX Delivr", icons:…" at bounding box center [377, 366] width 181 height 96
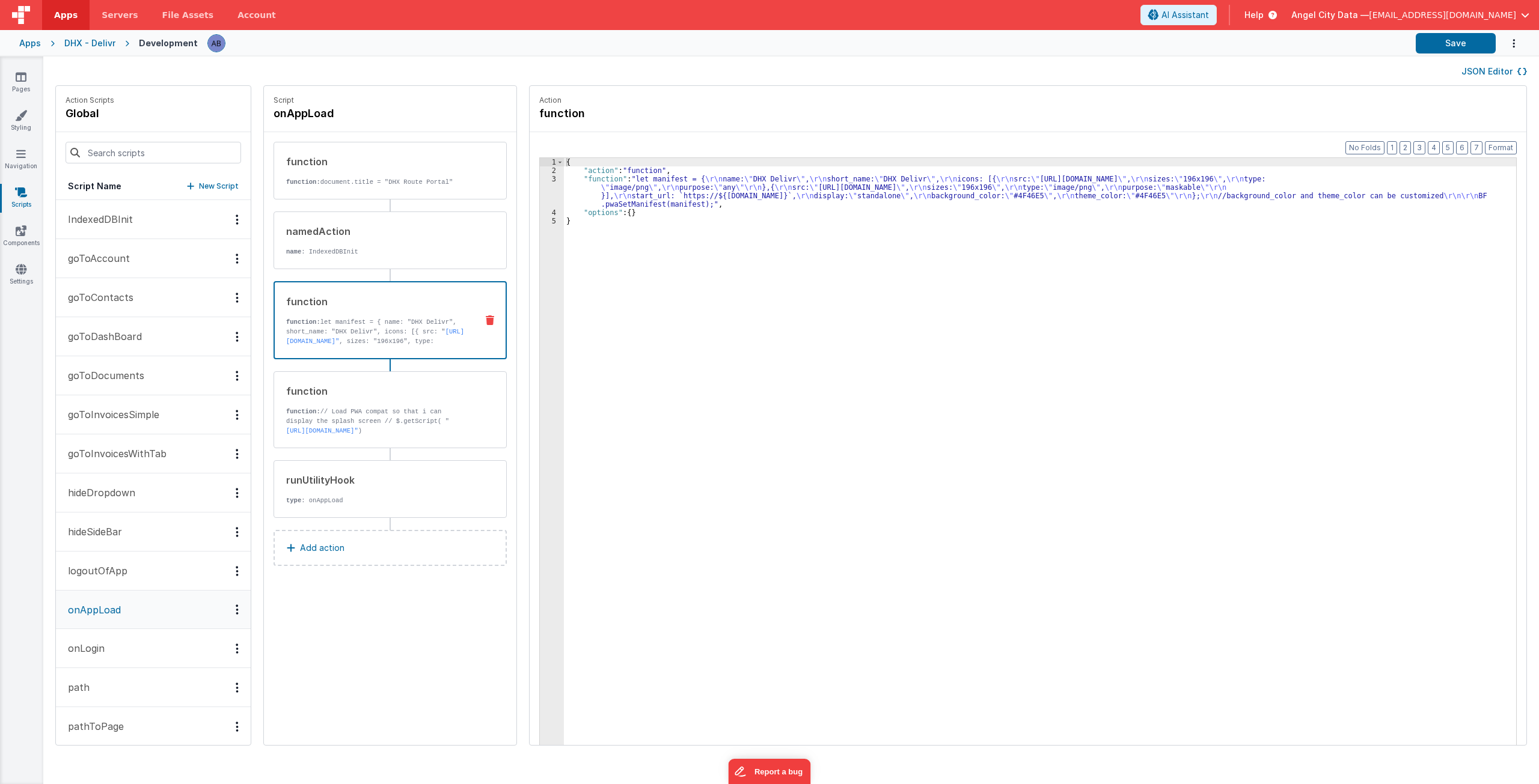
click at [615, 183] on div "{ "action" : "function" , "function" : "let manifest = { \r\n name: \" DHX Deli…" at bounding box center [1046, 479] width 964 height 642
click at [530, 192] on div "Format 7 6 5 4 3 2 1 No Folds 1 2 3 4 5 { "action" : "function" , "function" : …" at bounding box center [1029, 462] width 997 height 659
click at [540, 191] on div "3" at bounding box center [552, 191] width 24 height 34
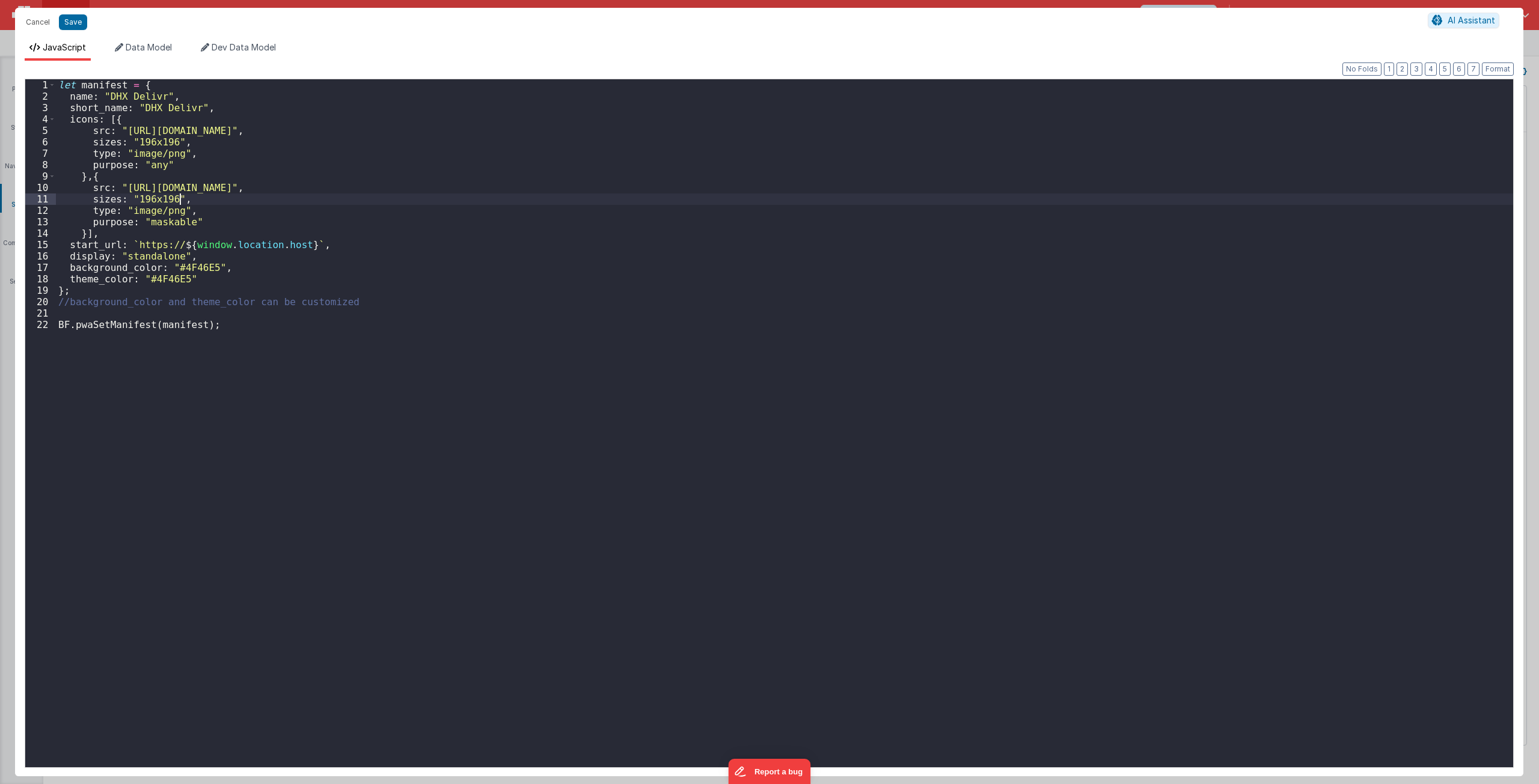
click at [539, 190] on div "let manifest = { name : "DHX Delivr" , short_name : "DHX Delivr" , icons : [{ s…" at bounding box center [785, 438] width 1458 height 718
click at [38, 22] on button "Cancel" at bounding box center [38, 22] width 36 height 17
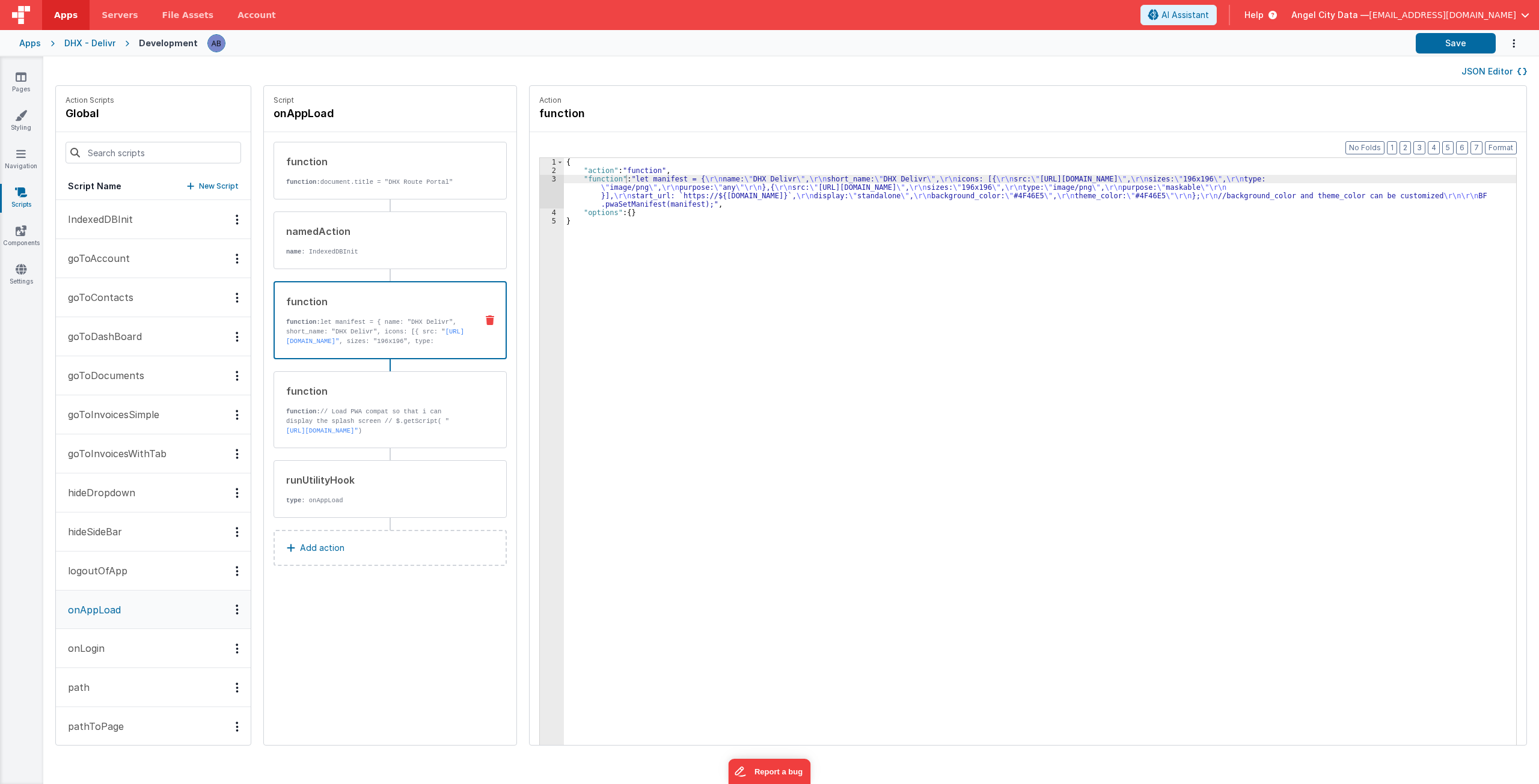
click at [644, 181] on div "{ "action" : "function" , "function" : "let manifest = { \r\n name: \" DHX Deli…" at bounding box center [1046, 479] width 964 height 642
click at [164, 18] on span "File Assets" at bounding box center [188, 15] width 51 height 12
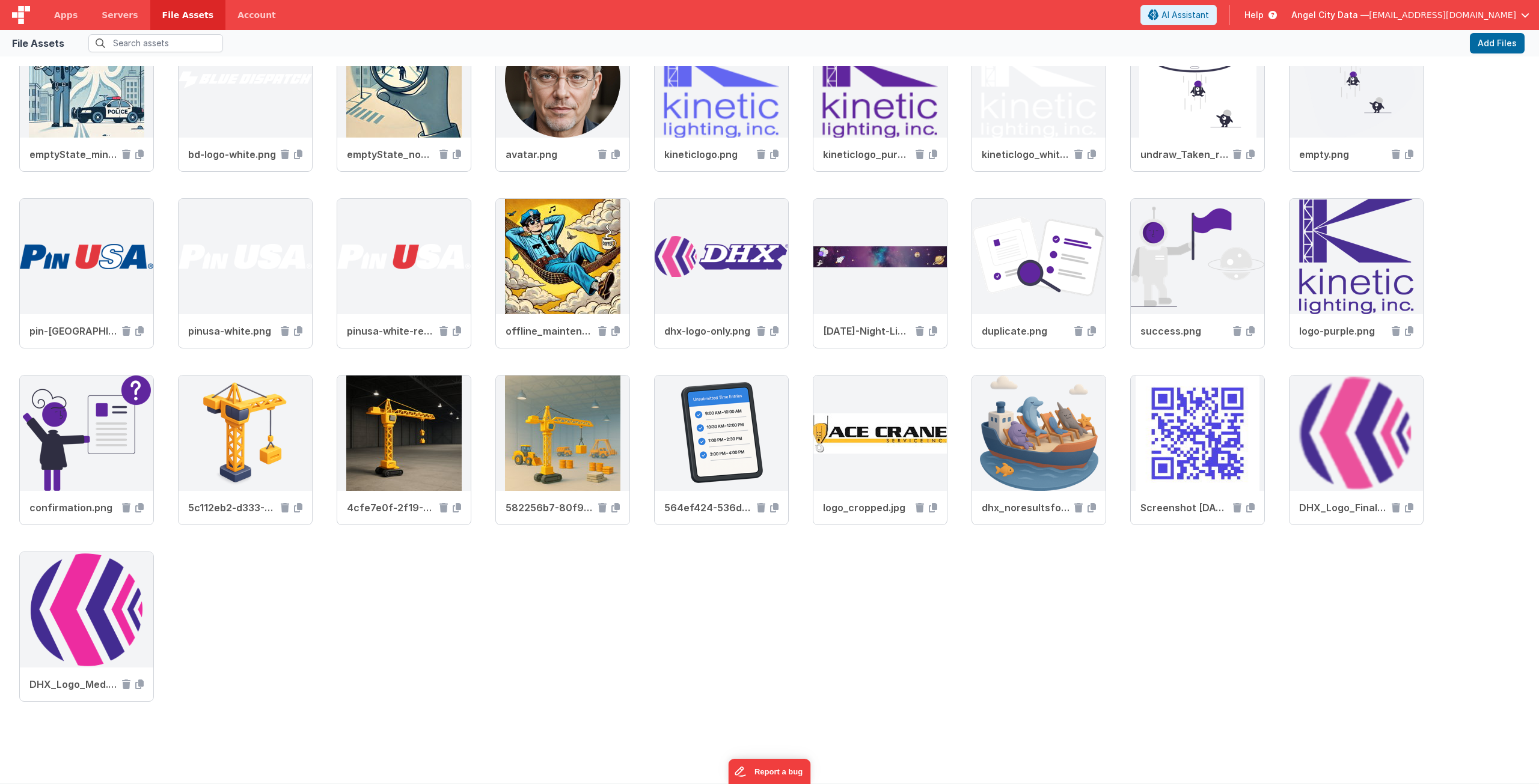
scroll to position [960, 0]
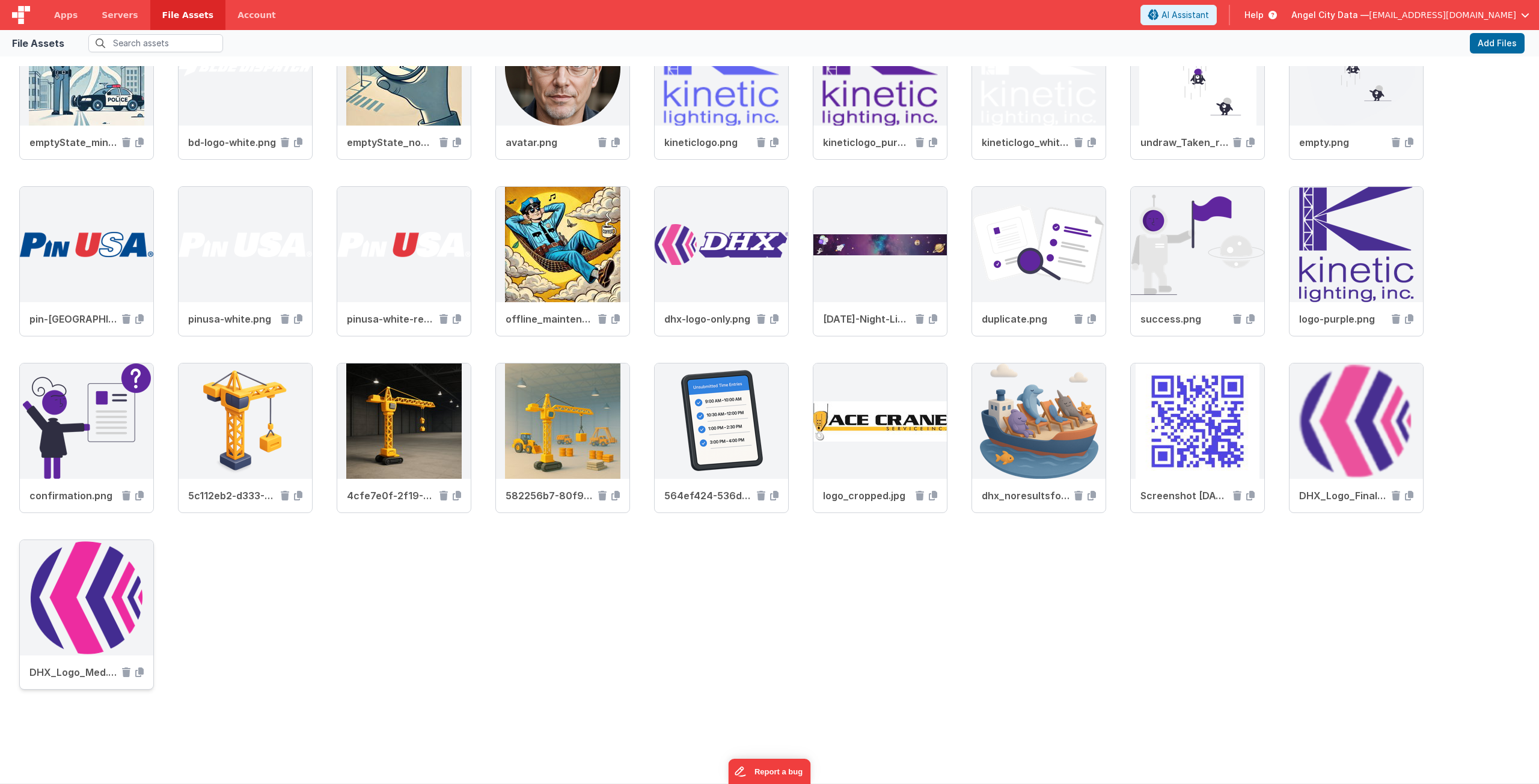
click at [138, 669] on icon at bounding box center [139, 673] width 8 height 10
click at [58, 12] on span "Apps" at bounding box center [65, 15] width 23 height 12
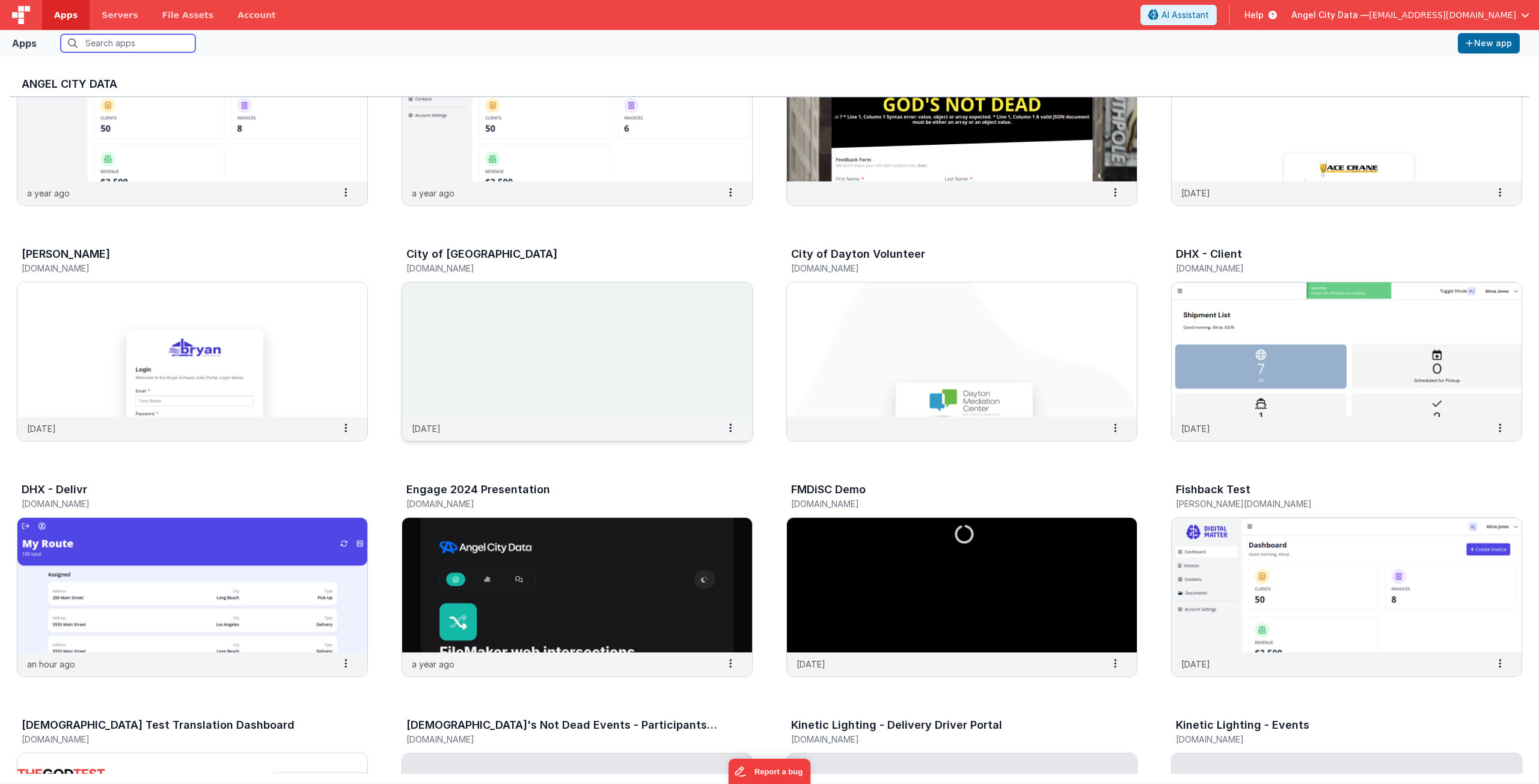
scroll to position [120, 0]
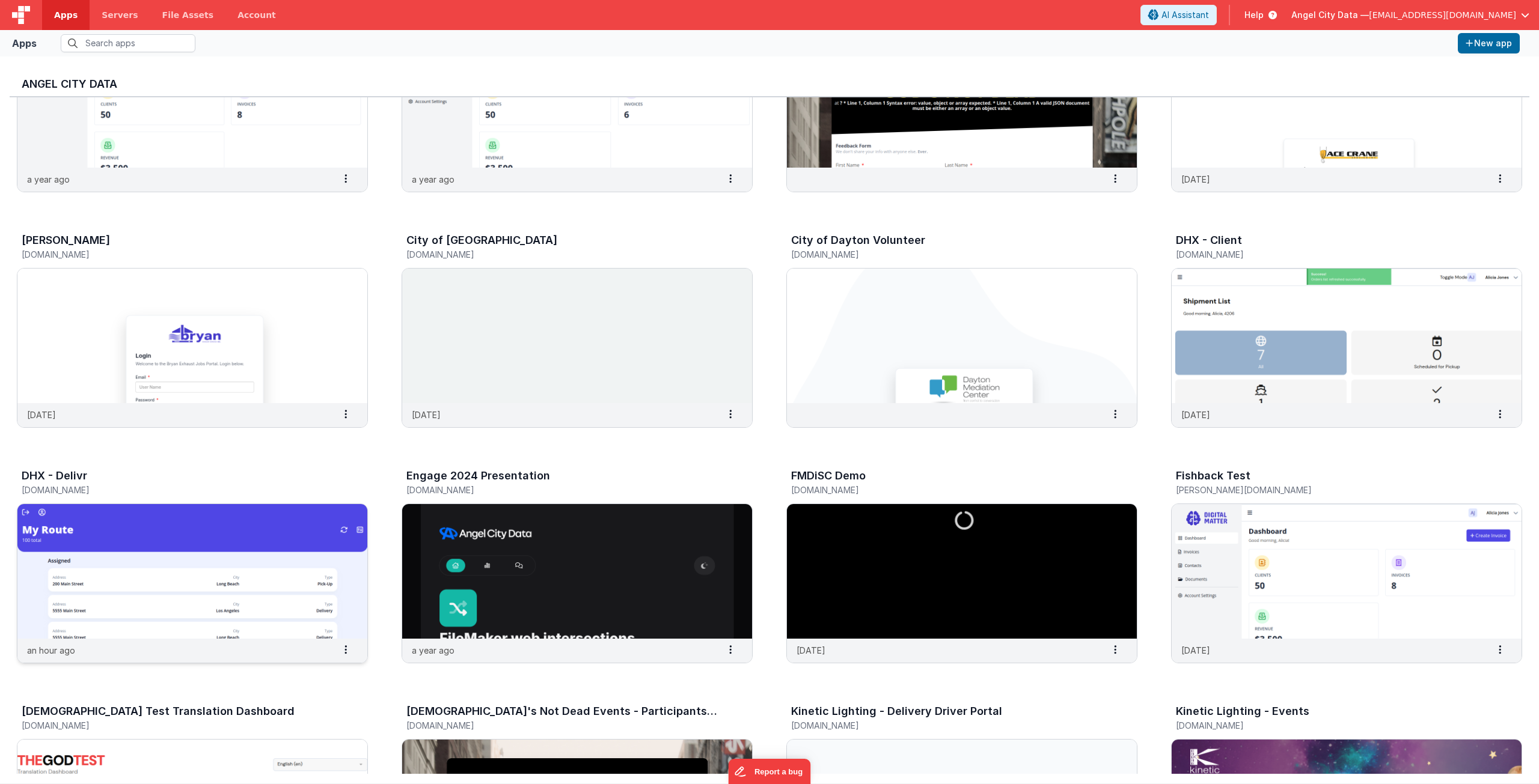
click at [274, 590] on img at bounding box center [192, 571] width 350 height 135
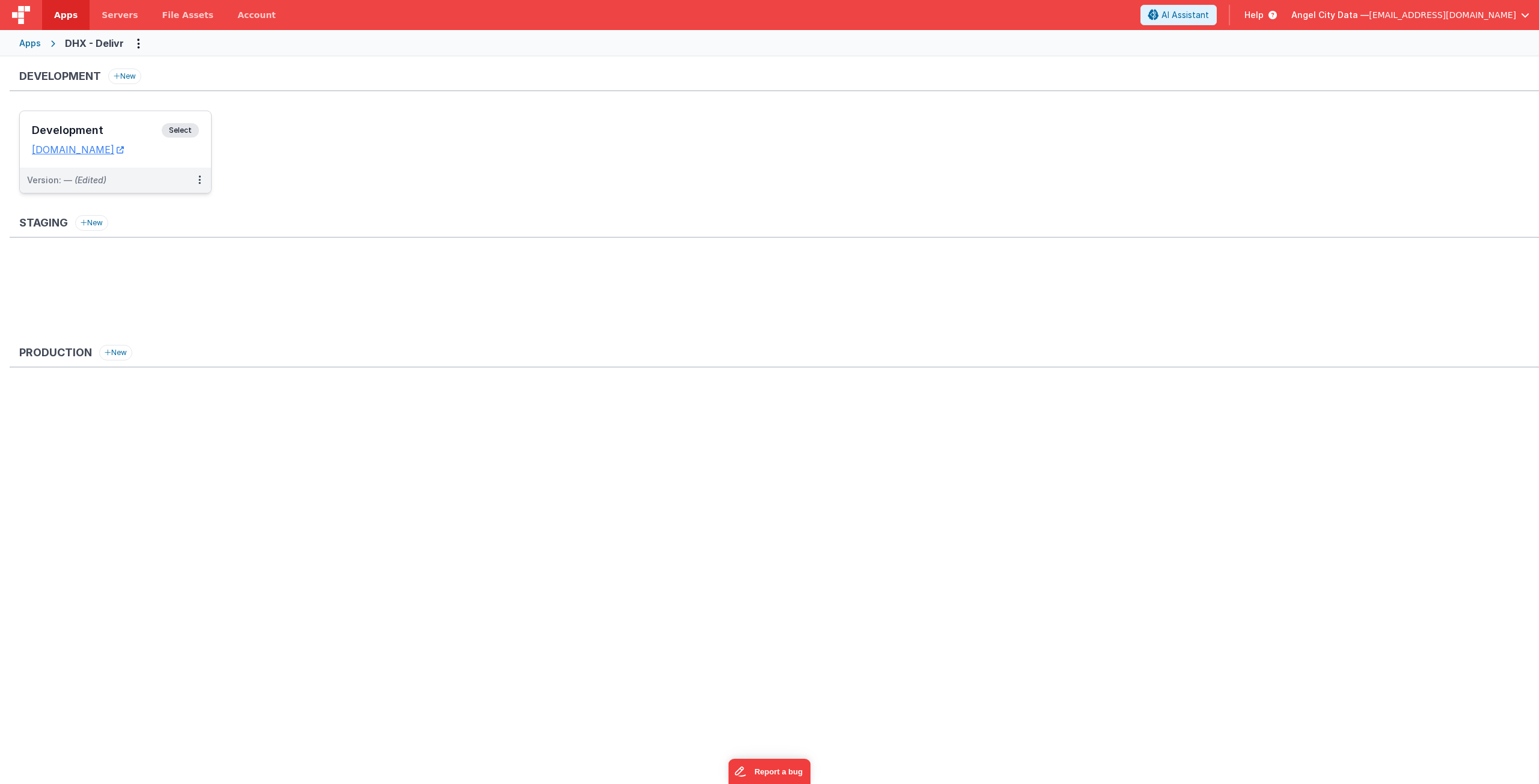
click at [187, 130] on span "Select" at bounding box center [180, 130] width 37 height 14
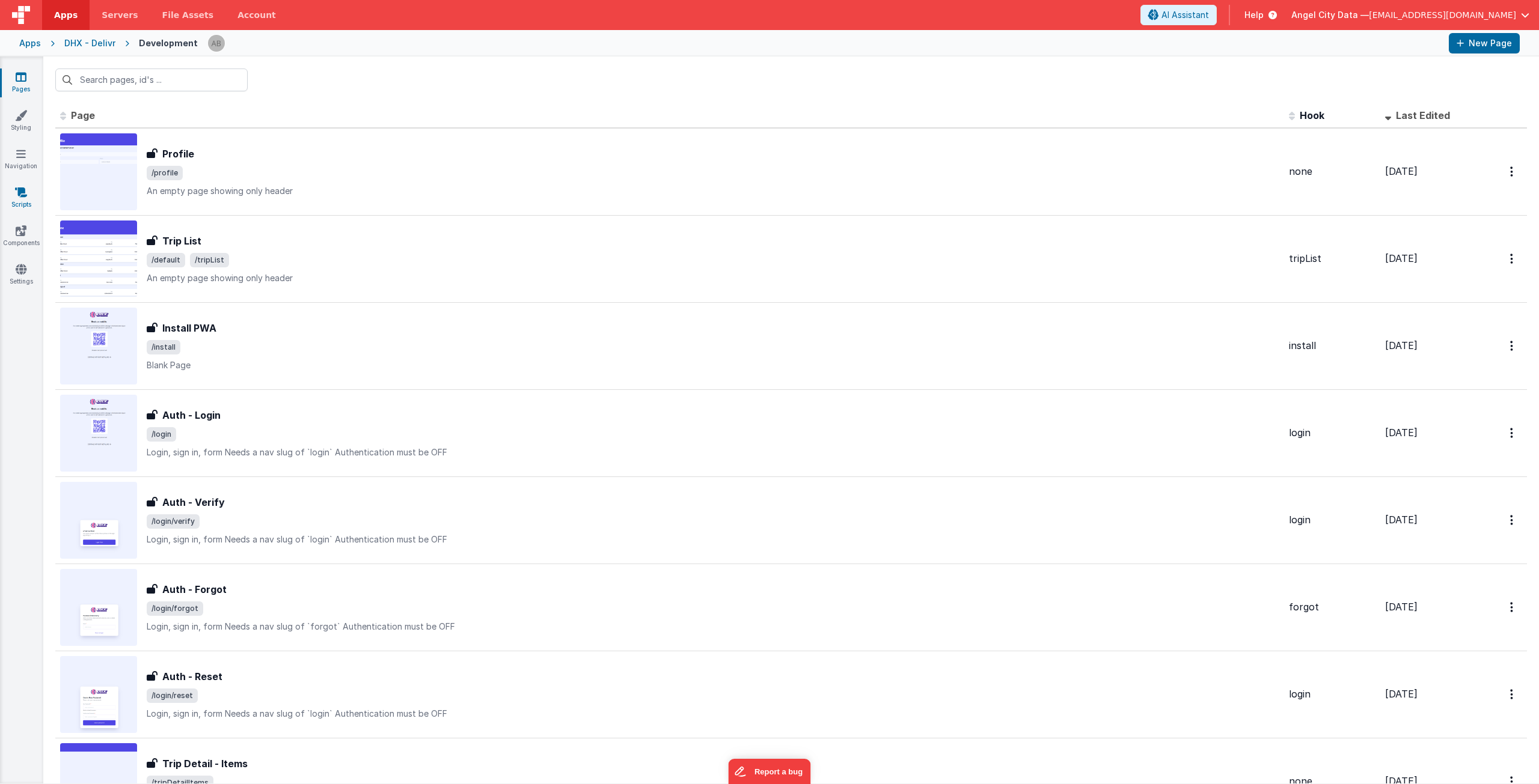
click at [19, 194] on icon at bounding box center [21, 192] width 12 height 12
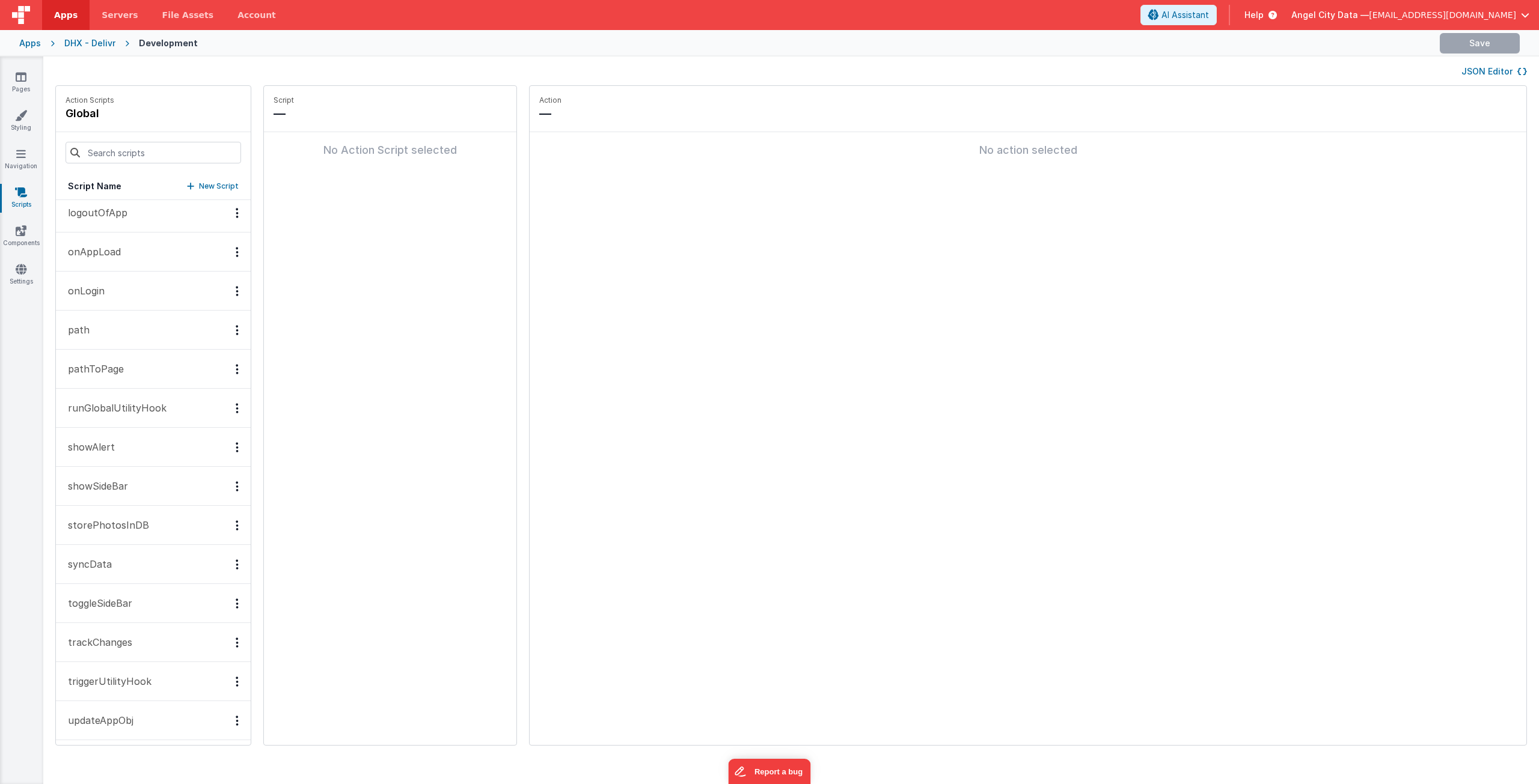
scroll to position [361, 0]
click at [132, 259] on button "onAppLoad" at bounding box center [153, 249] width 195 height 39
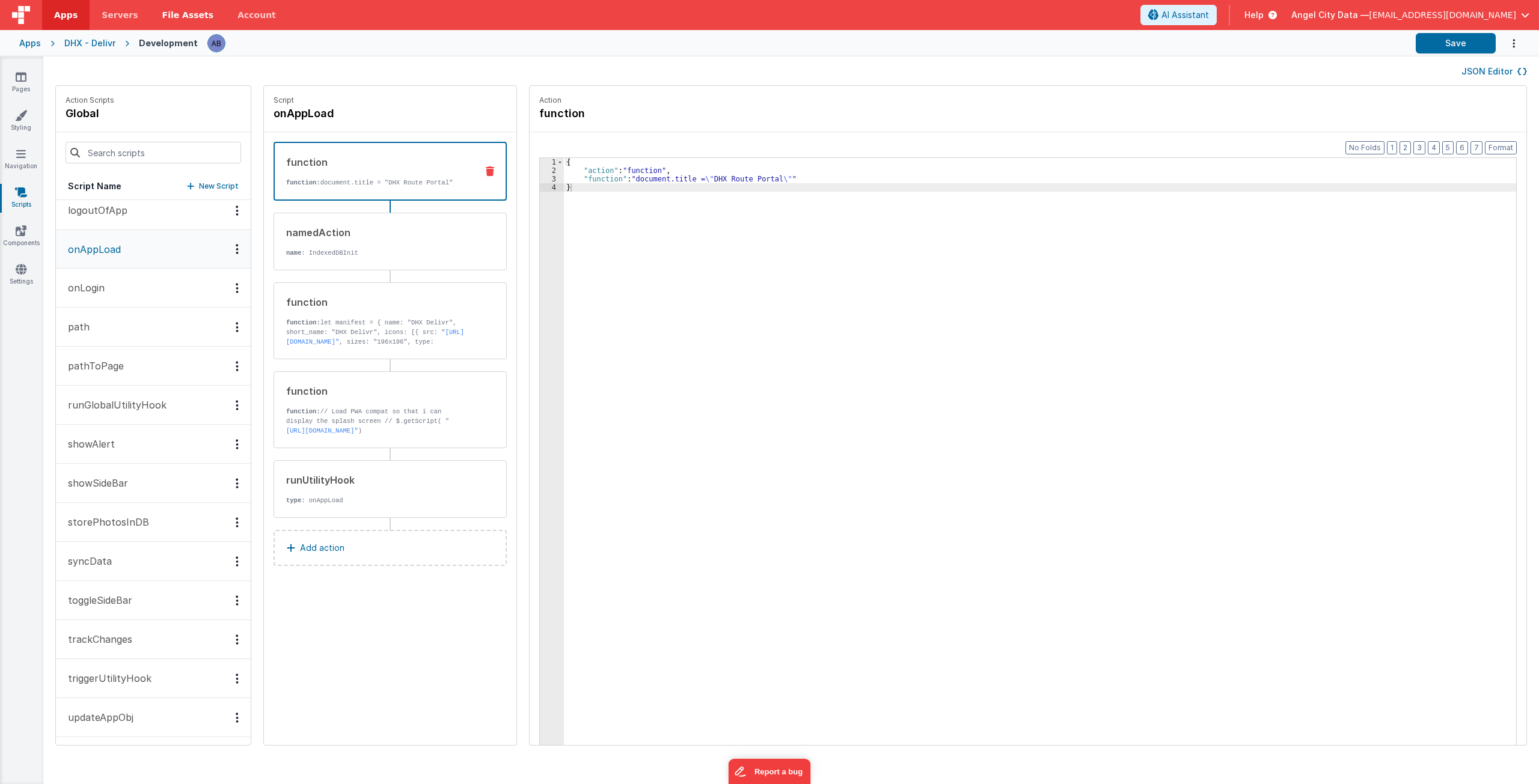
click at [169, 17] on span "File Assets" at bounding box center [188, 15] width 51 height 12
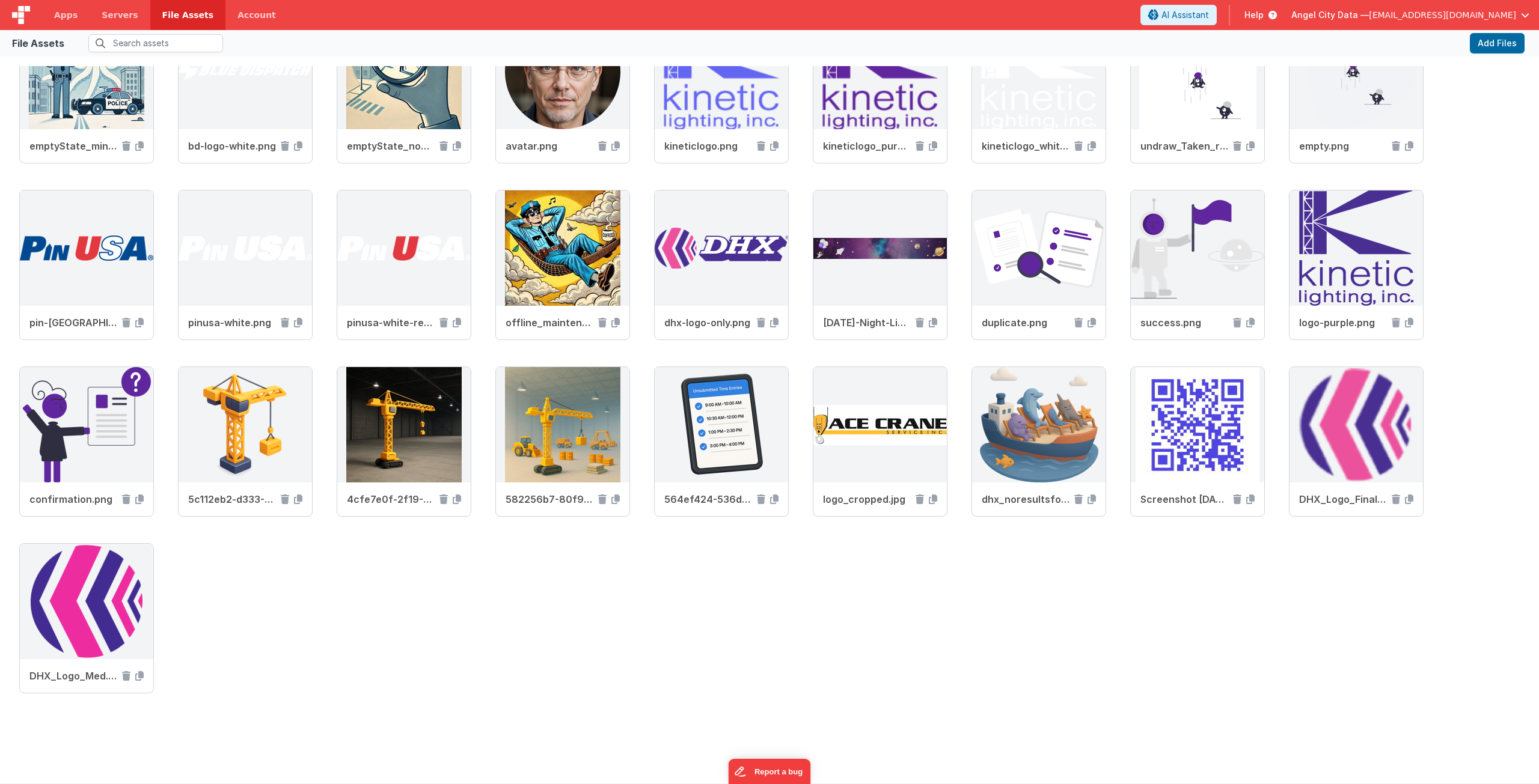
scroll to position [960, 0]
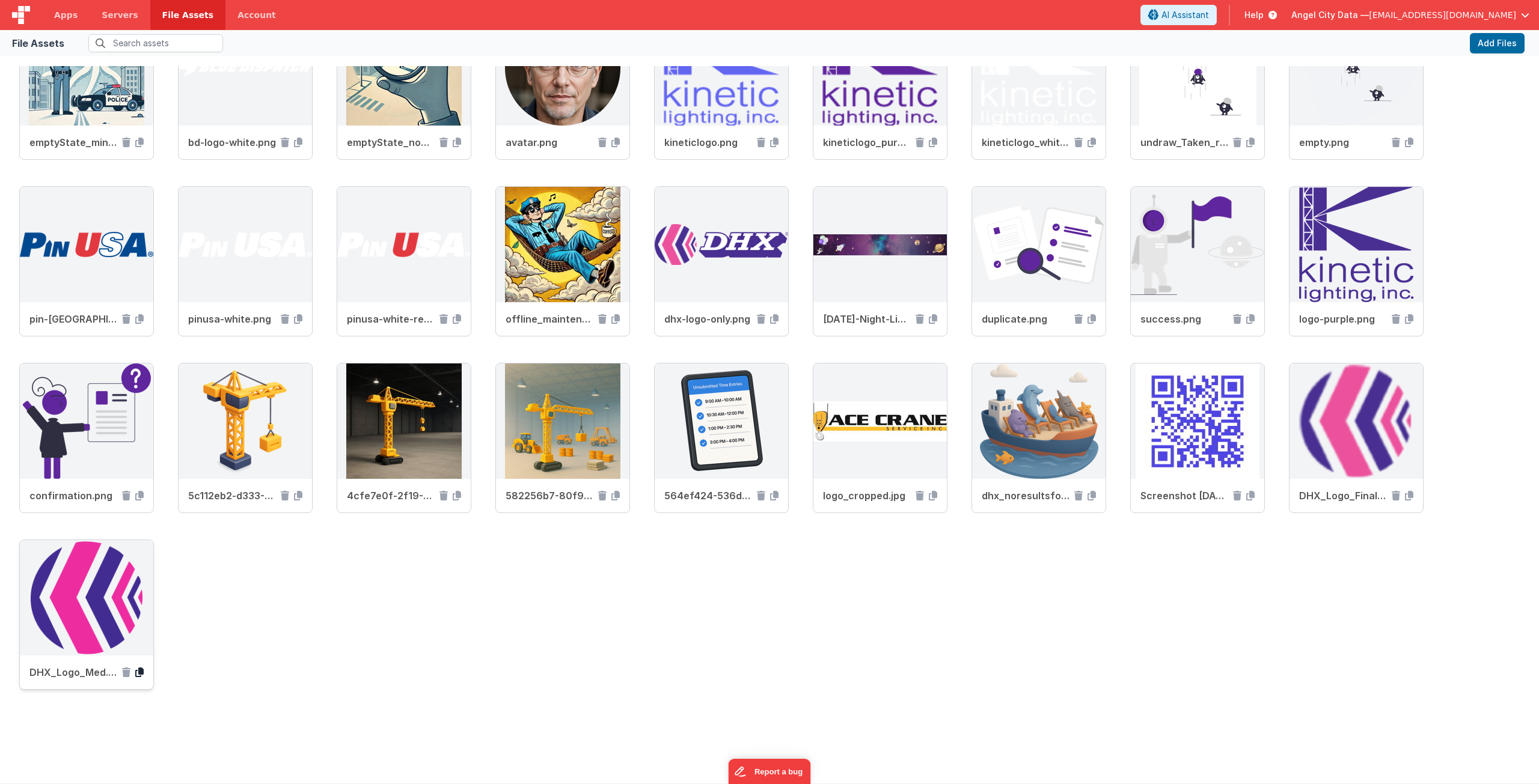
click at [141, 676] on icon at bounding box center [139, 673] width 8 height 10
click at [62, 14] on span "Apps" at bounding box center [65, 15] width 23 height 12
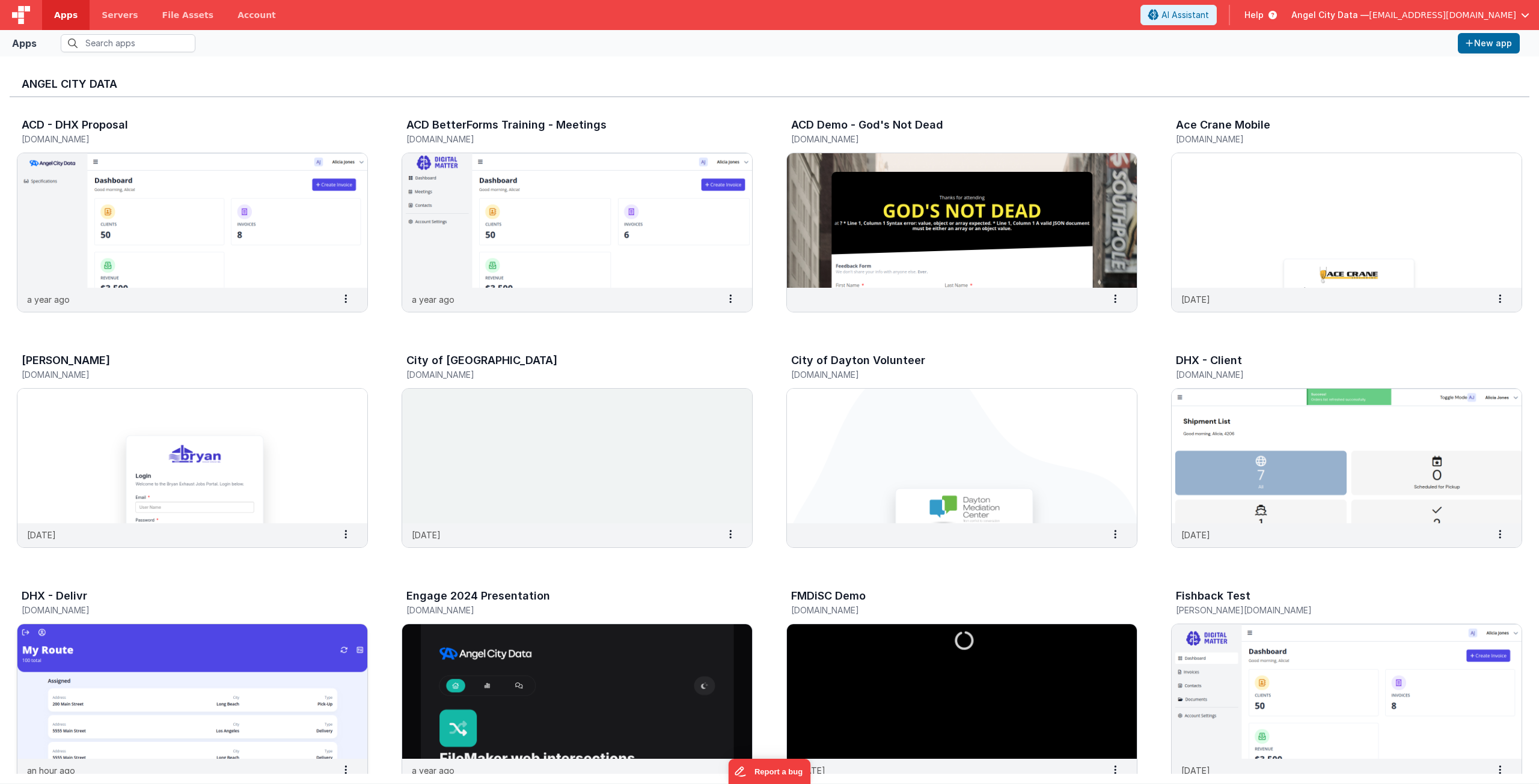
click at [239, 621] on div "DHX - Delivr dhxdelivr.clientportal.cloud" at bounding box center [192, 604] width 351 height 38
click at [238, 644] on img at bounding box center [192, 691] width 350 height 135
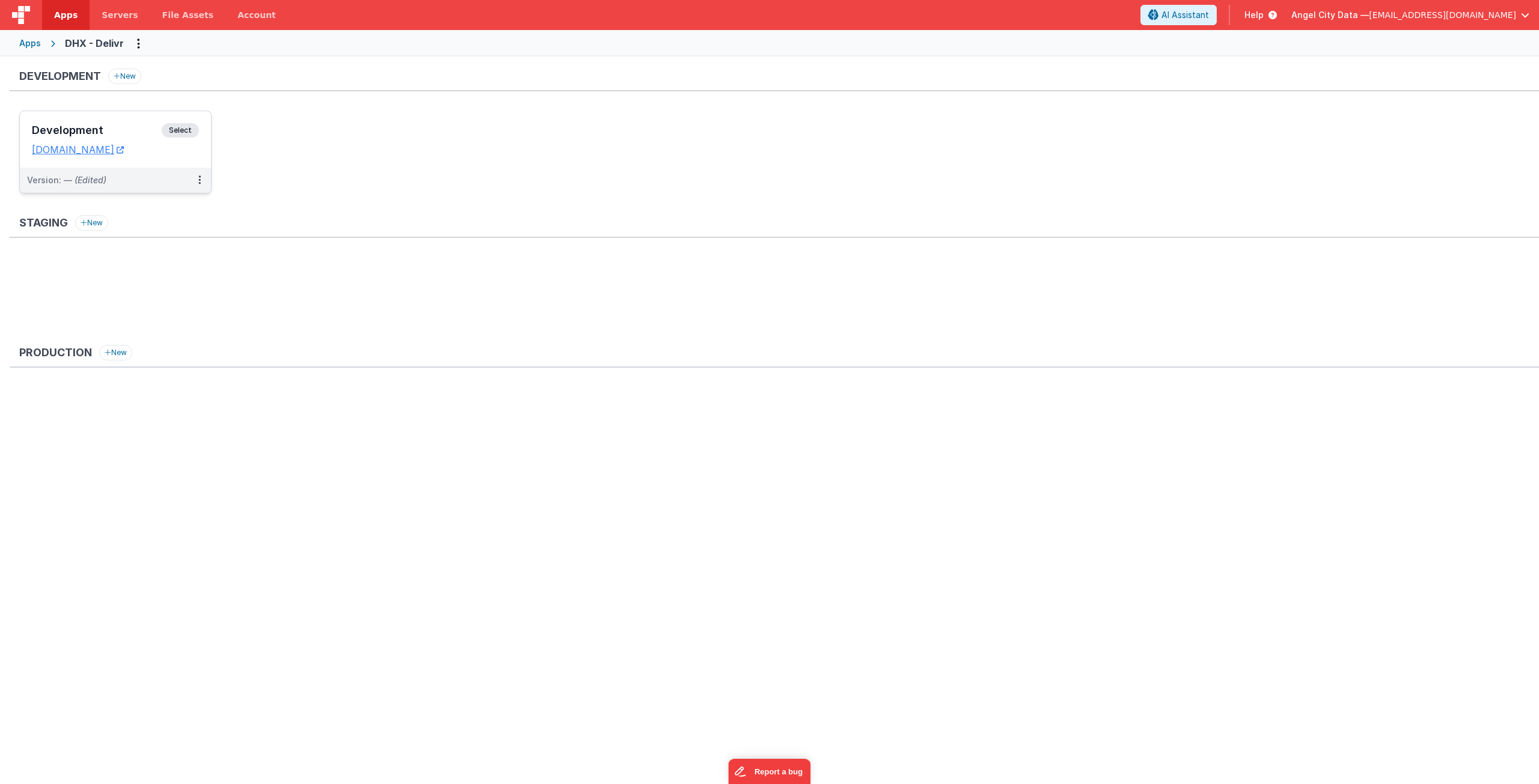
click at [174, 118] on div "Development Select URLs dhxdelivr.clientportal.cloud" at bounding box center [115, 139] width 191 height 56
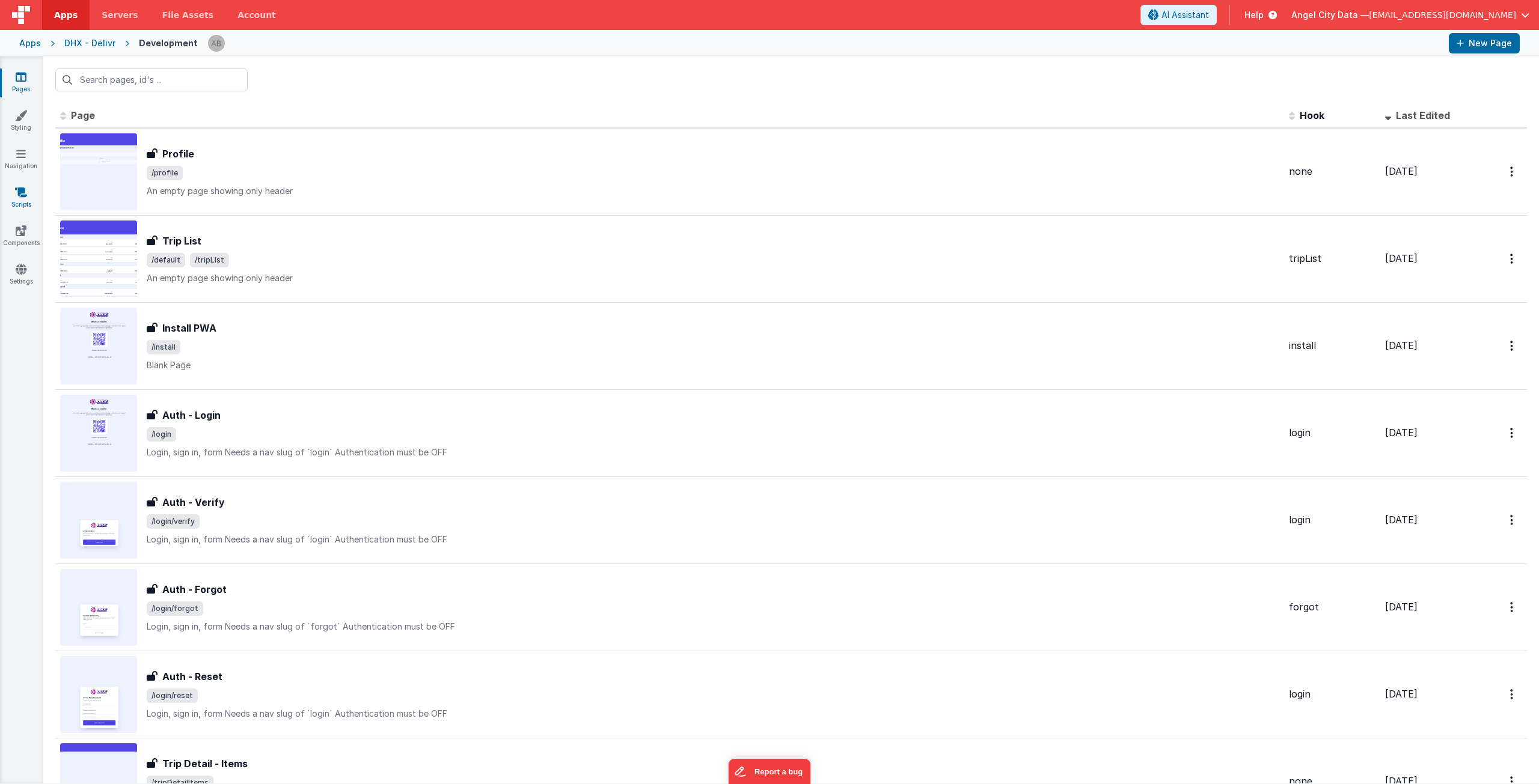
click at [23, 192] on icon at bounding box center [21, 192] width 12 height 12
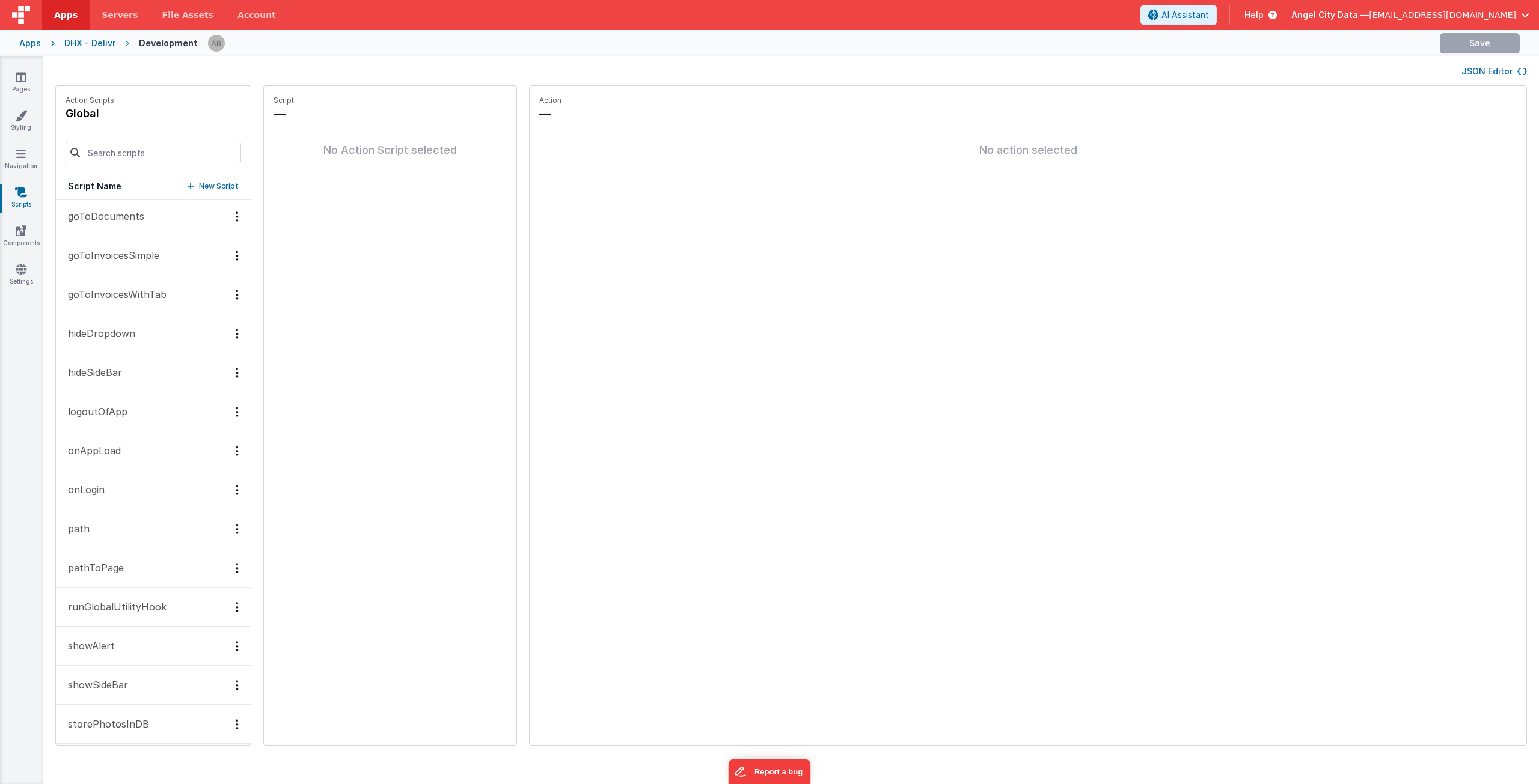
scroll to position [363, 0]
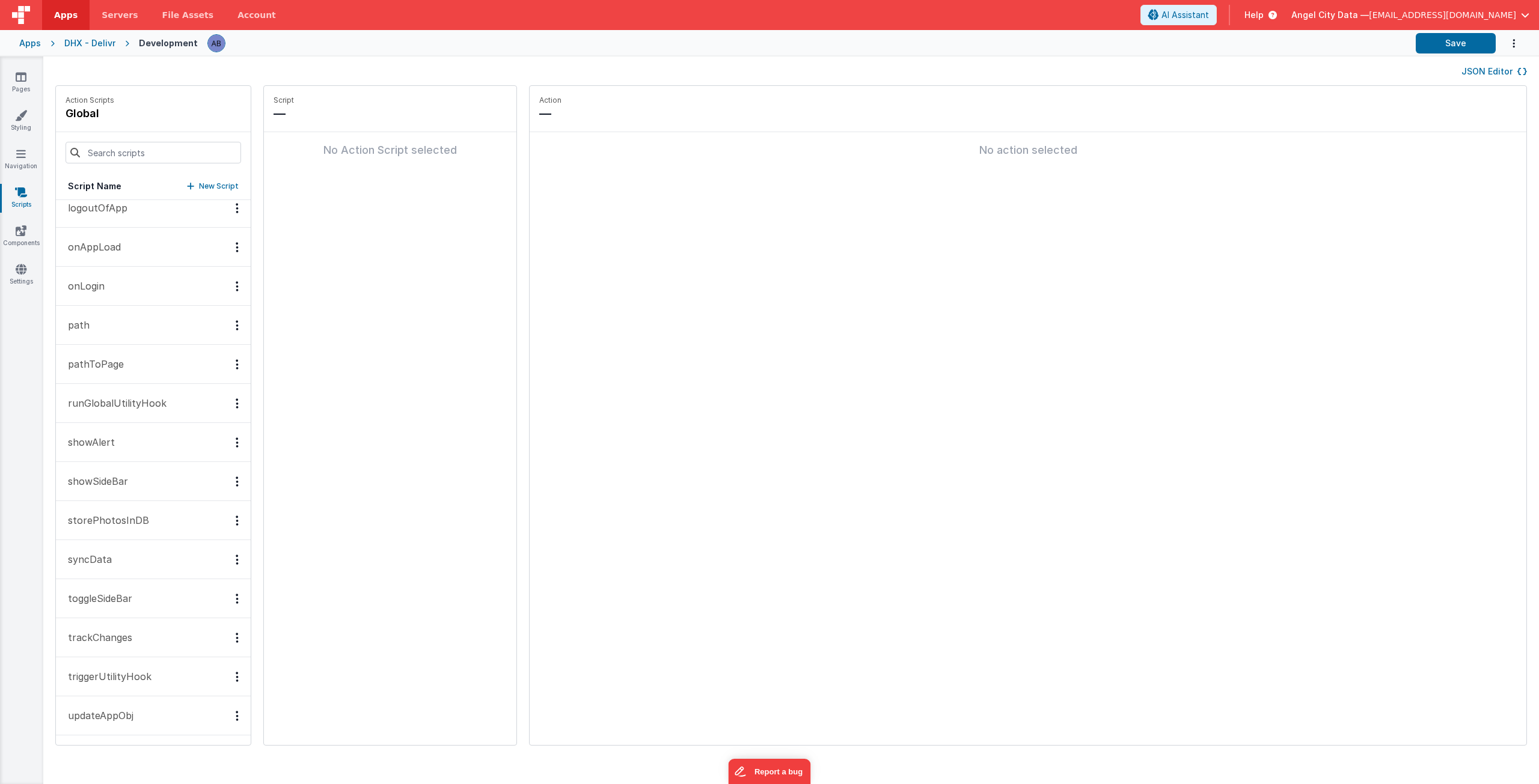
click at [158, 245] on button "onAppLoad" at bounding box center [153, 247] width 195 height 39
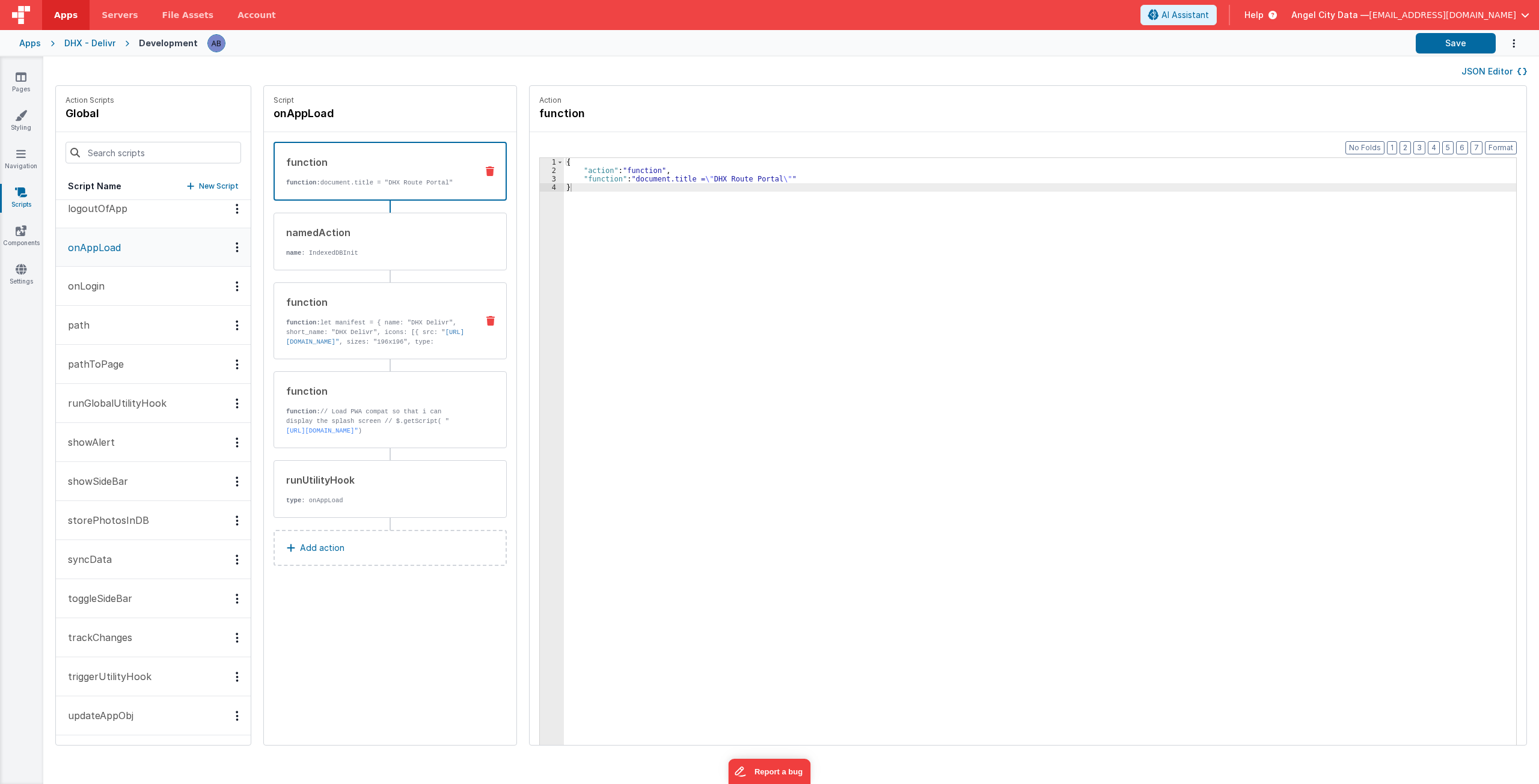
click at [339, 345] on p "function: let manifest = { name: "DHX Delivr", short_name: "DHX Delivr", icons:…" at bounding box center [377, 366] width 181 height 96
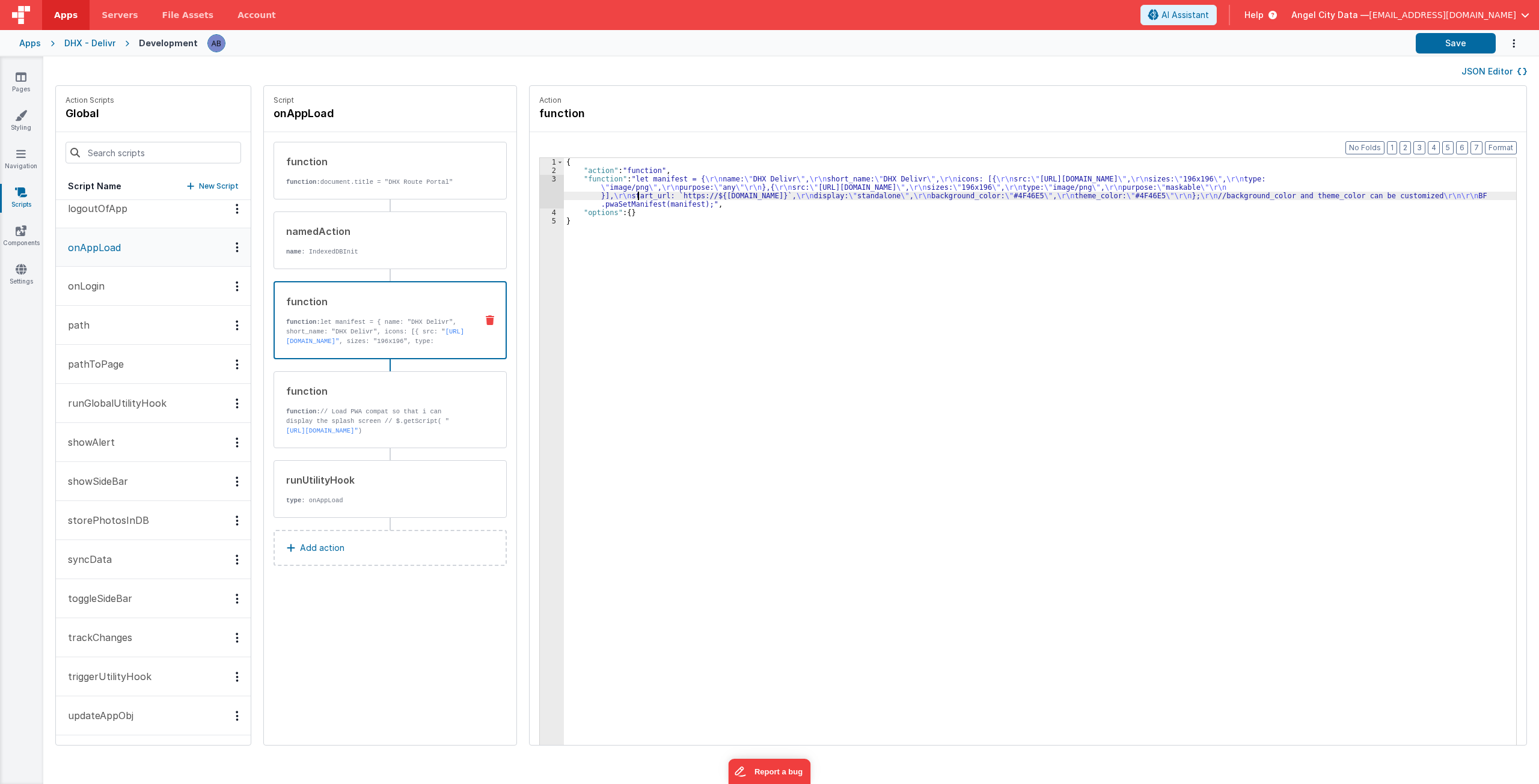
click at [629, 196] on div "{ "action" : "function" , "function" : "let manifest = { \r\n name: \" DHX Deli…" at bounding box center [1046, 479] width 964 height 642
click at [540, 181] on div "3" at bounding box center [552, 191] width 24 height 34
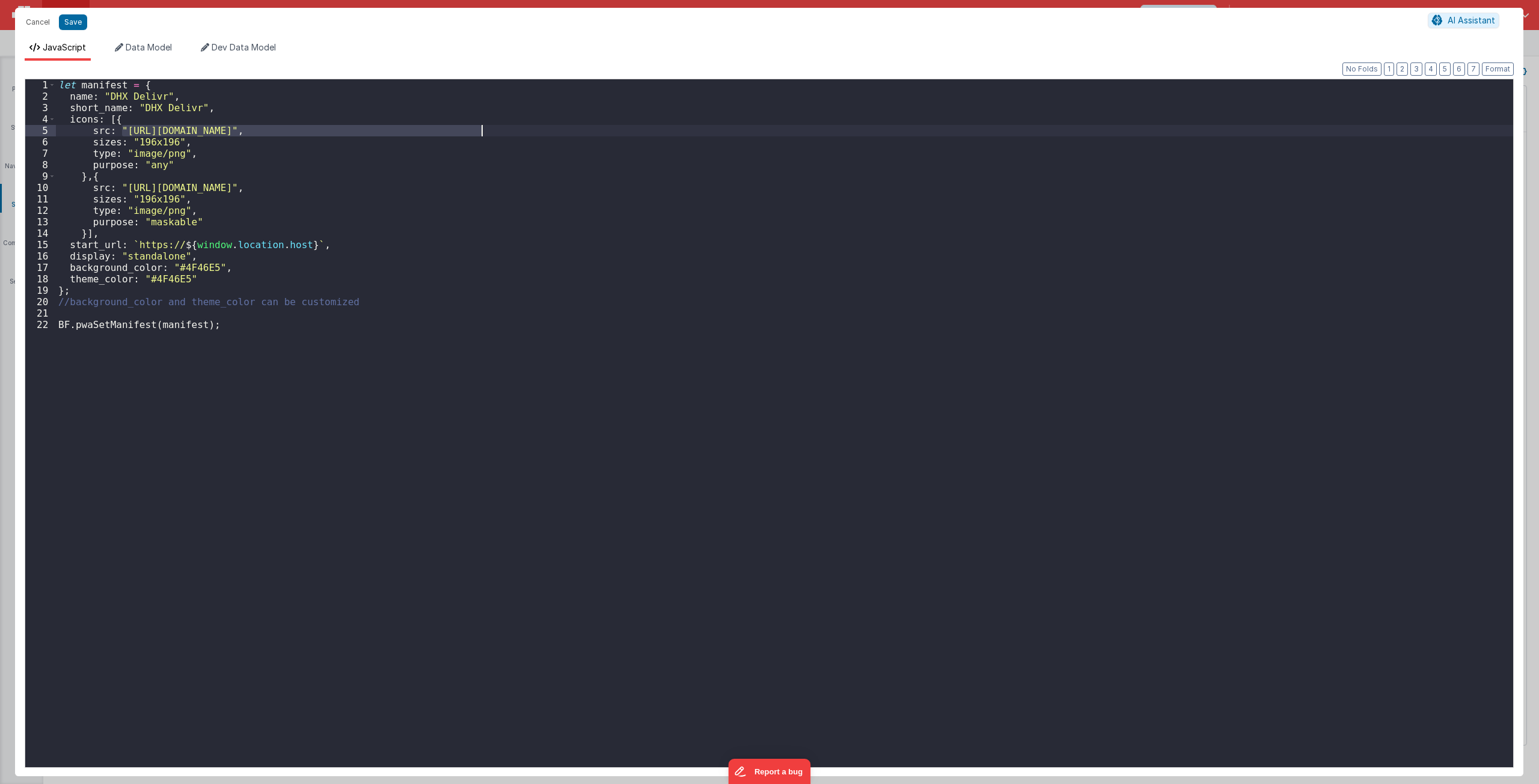
drag, startPoint x: 123, startPoint y: 129, endPoint x: 481, endPoint y: 127, distance: 358.0
click at [481, 127] on div "let manifest = { name : "DHX Delivr" , short_name : "DHX Delivr" , icons : [{ s…" at bounding box center [785, 435] width 1458 height 711
drag, startPoint x: 480, startPoint y: 188, endPoint x: 123, endPoint y: 190, distance: 357.0
click at [123, 190] on div "let manifest = { name : "DHX Delivr" , short_name : "DHX Delivr" , icons : [{ s…" at bounding box center [785, 435] width 1458 height 711
click at [190, 270] on div "let manifest = { name : "DHX Delivr" , short_name : "DHX Delivr" , icons : [{ s…" at bounding box center [785, 435] width 1458 height 711
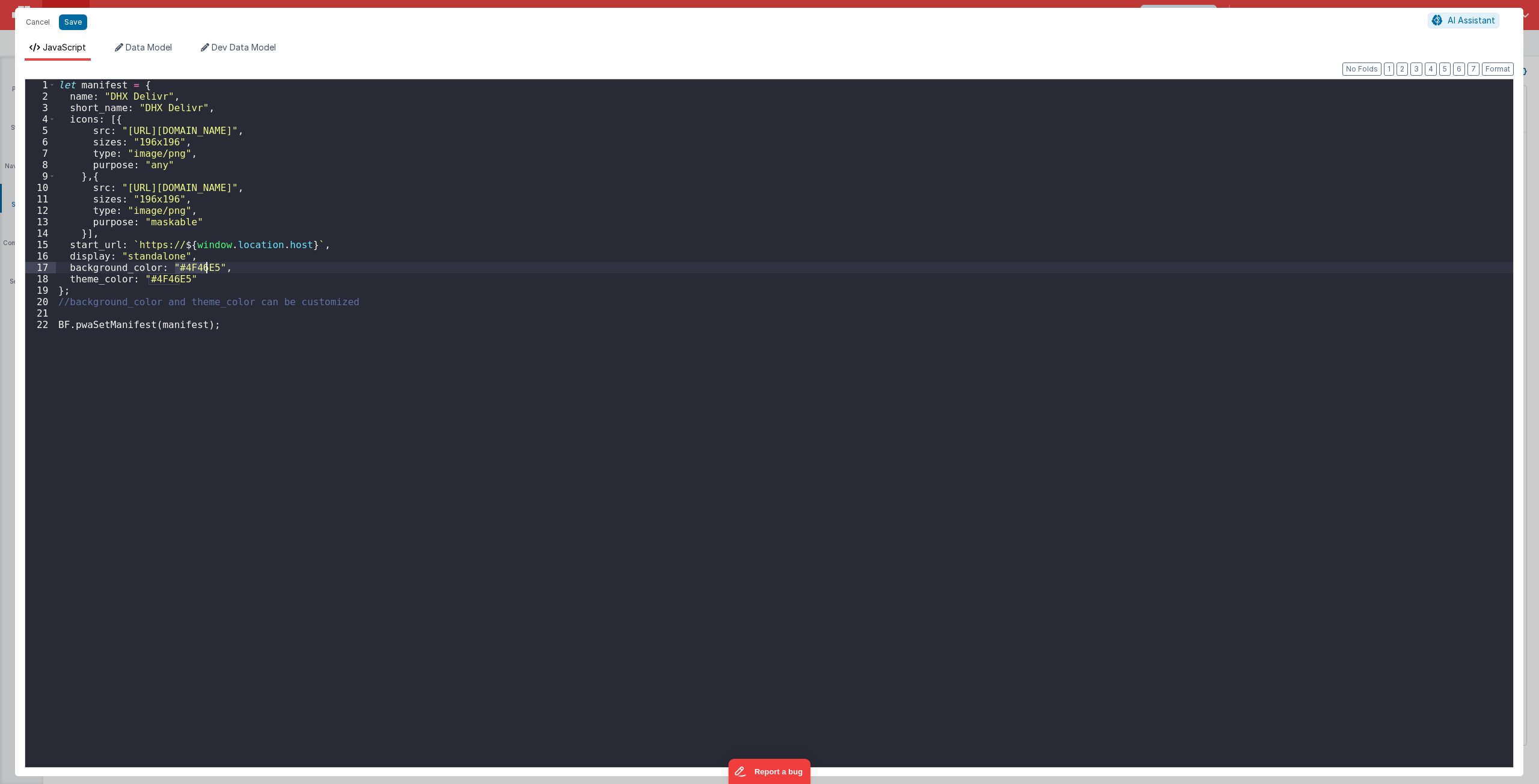
click at [190, 270] on div "let manifest = { name : "DHX Delivr" , short_name : "DHX Delivr" , icons : [{ s…" at bounding box center [785, 435] width 1458 height 711
click at [75, 23] on button "Save" at bounding box center [73, 22] width 28 height 16
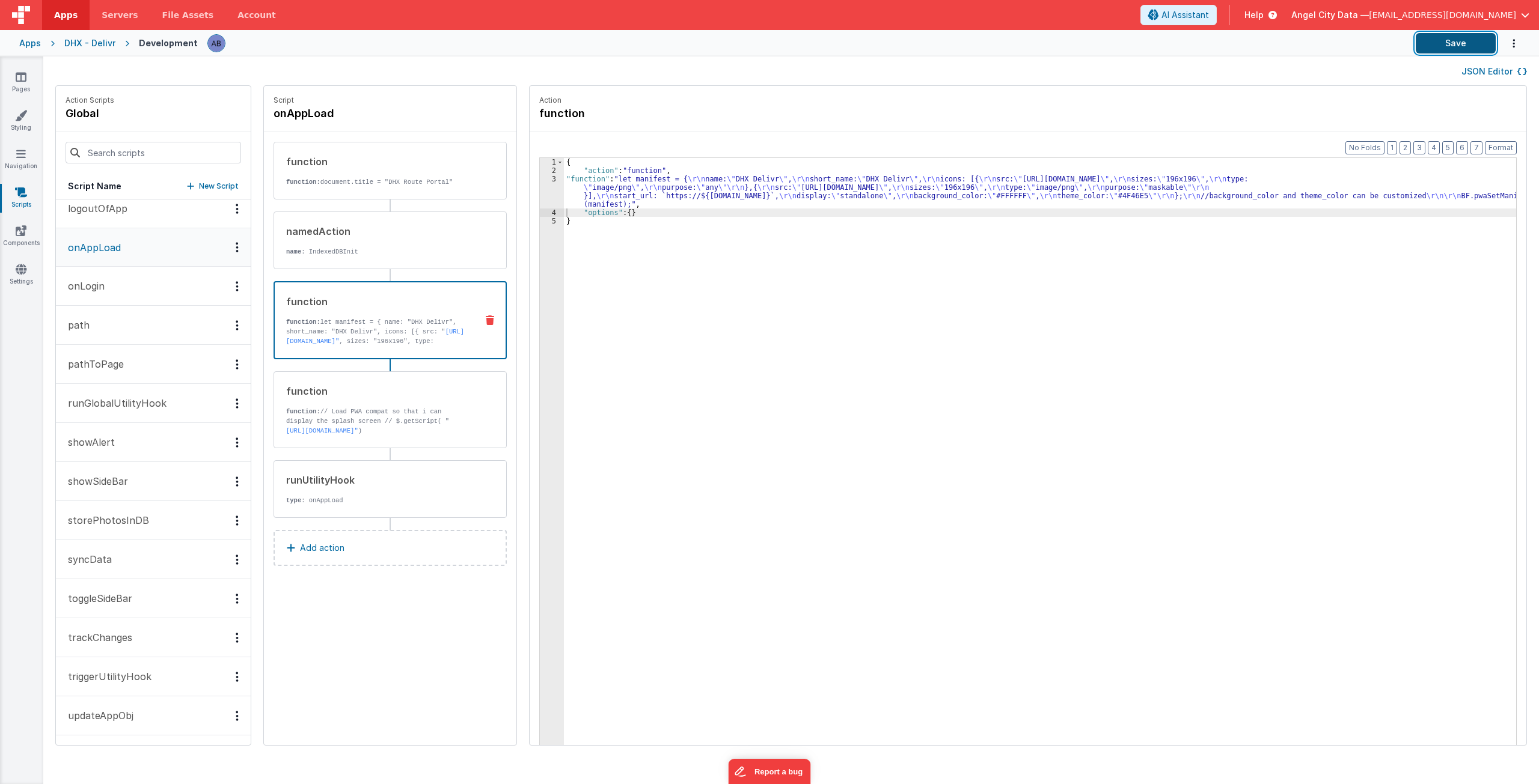
click at [1466, 44] on button "Save" at bounding box center [1456, 43] width 80 height 21
